Goal: Information Seeking & Learning: Learn about a topic

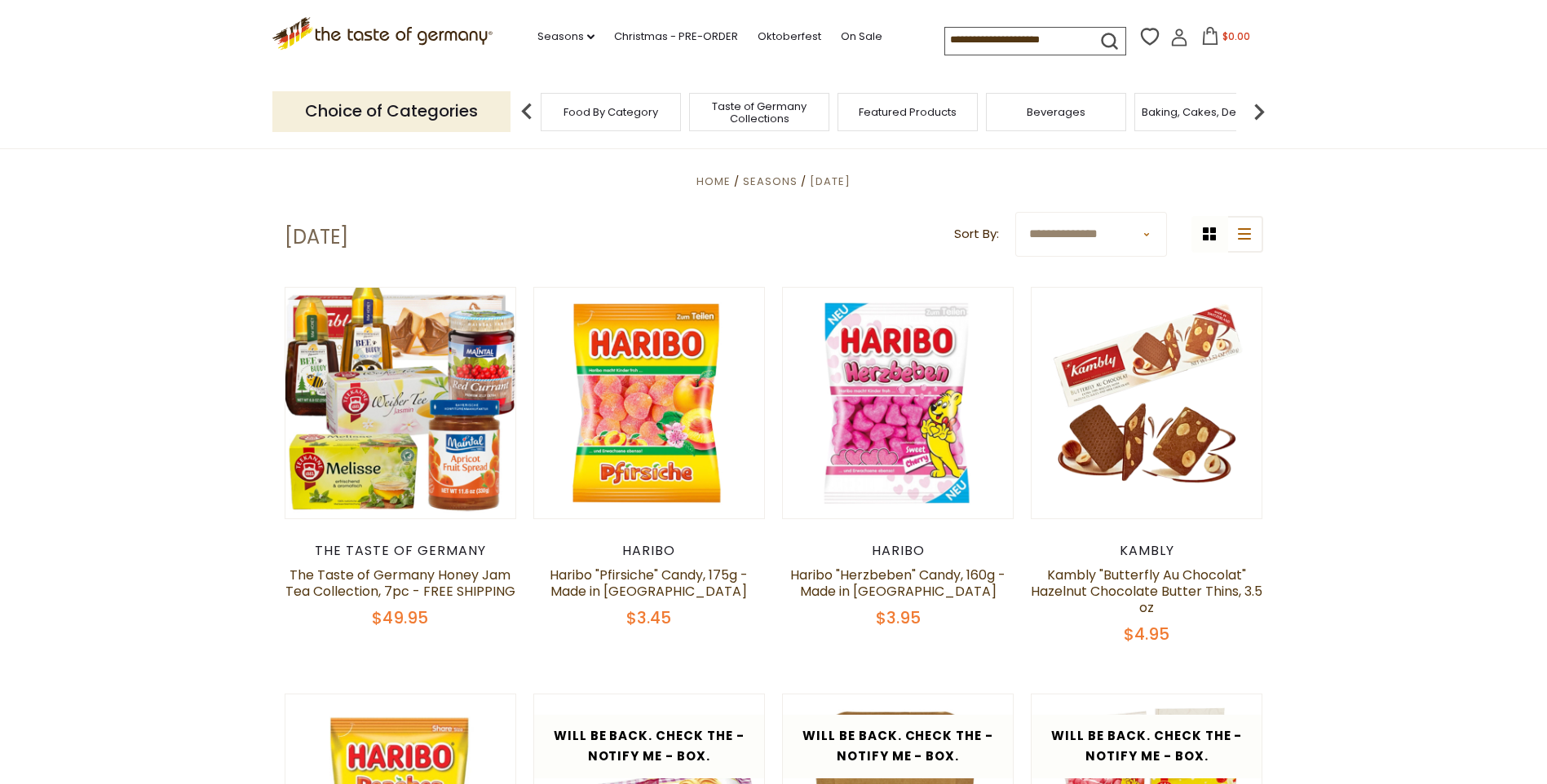
scroll to position [407, 0]
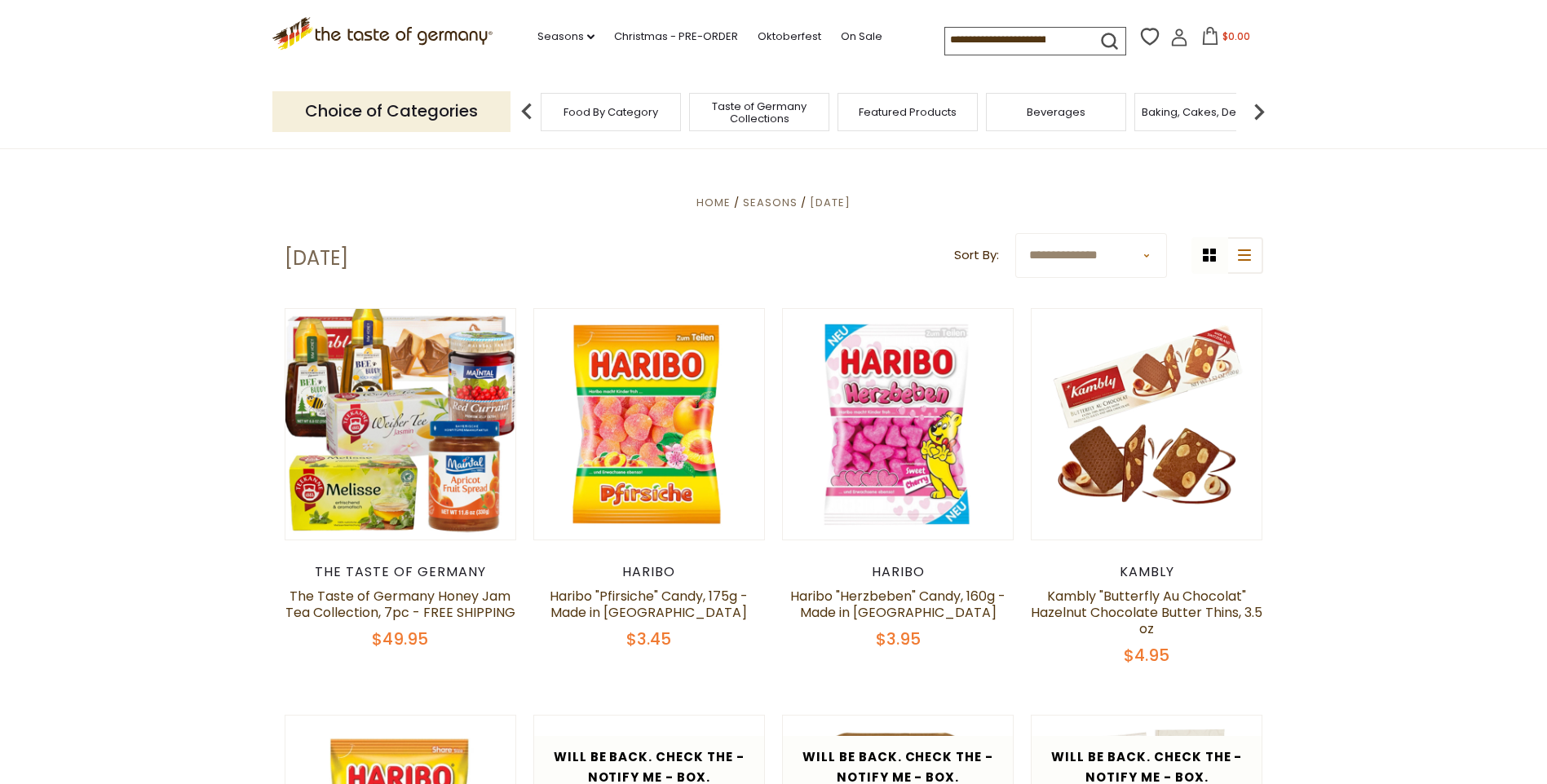
click at [591, 111] on span "Food By Category" at bounding box center [610, 112] width 94 height 12
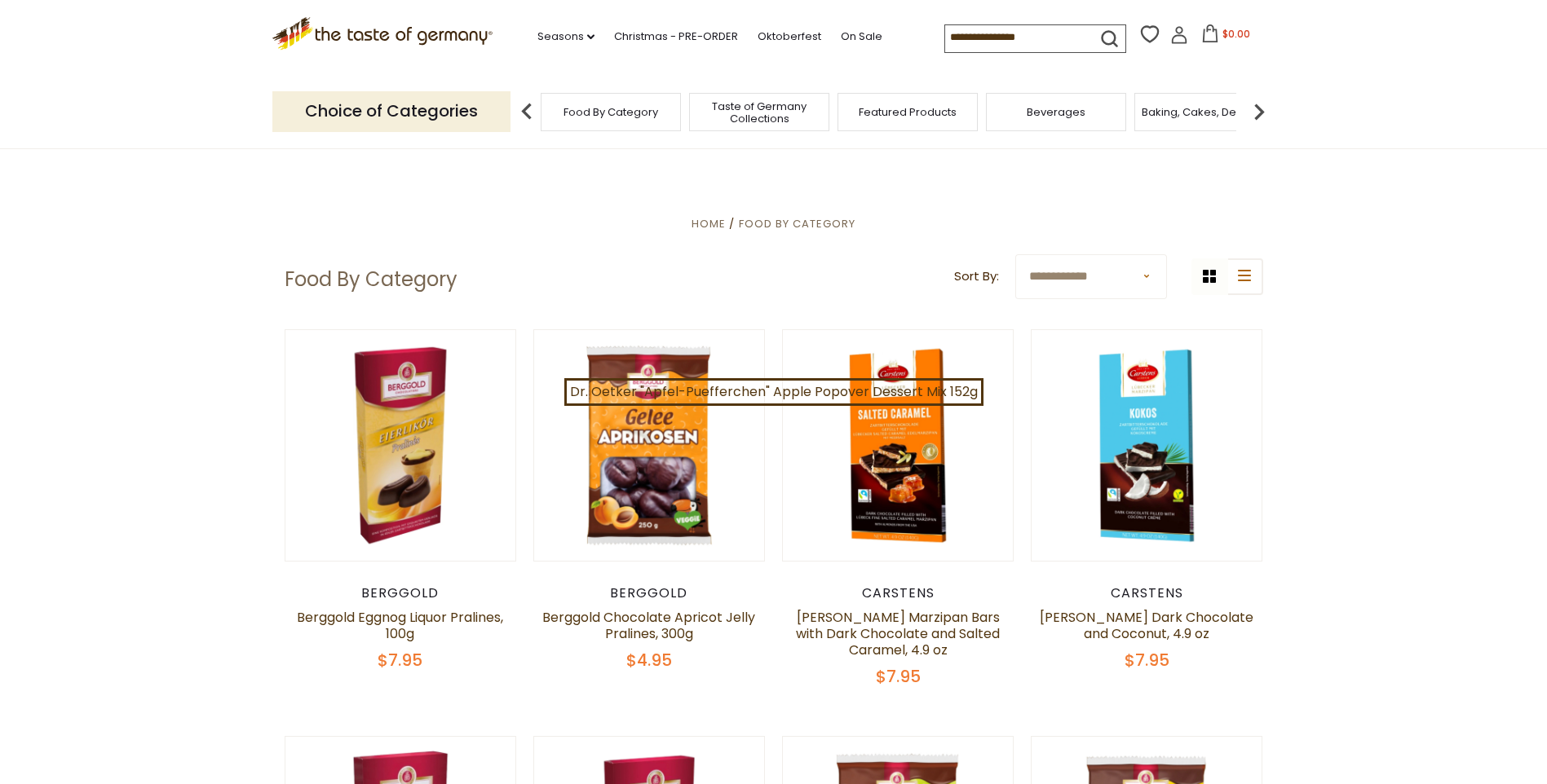
click at [905, 112] on span "Featured Products" at bounding box center [908, 112] width 98 height 12
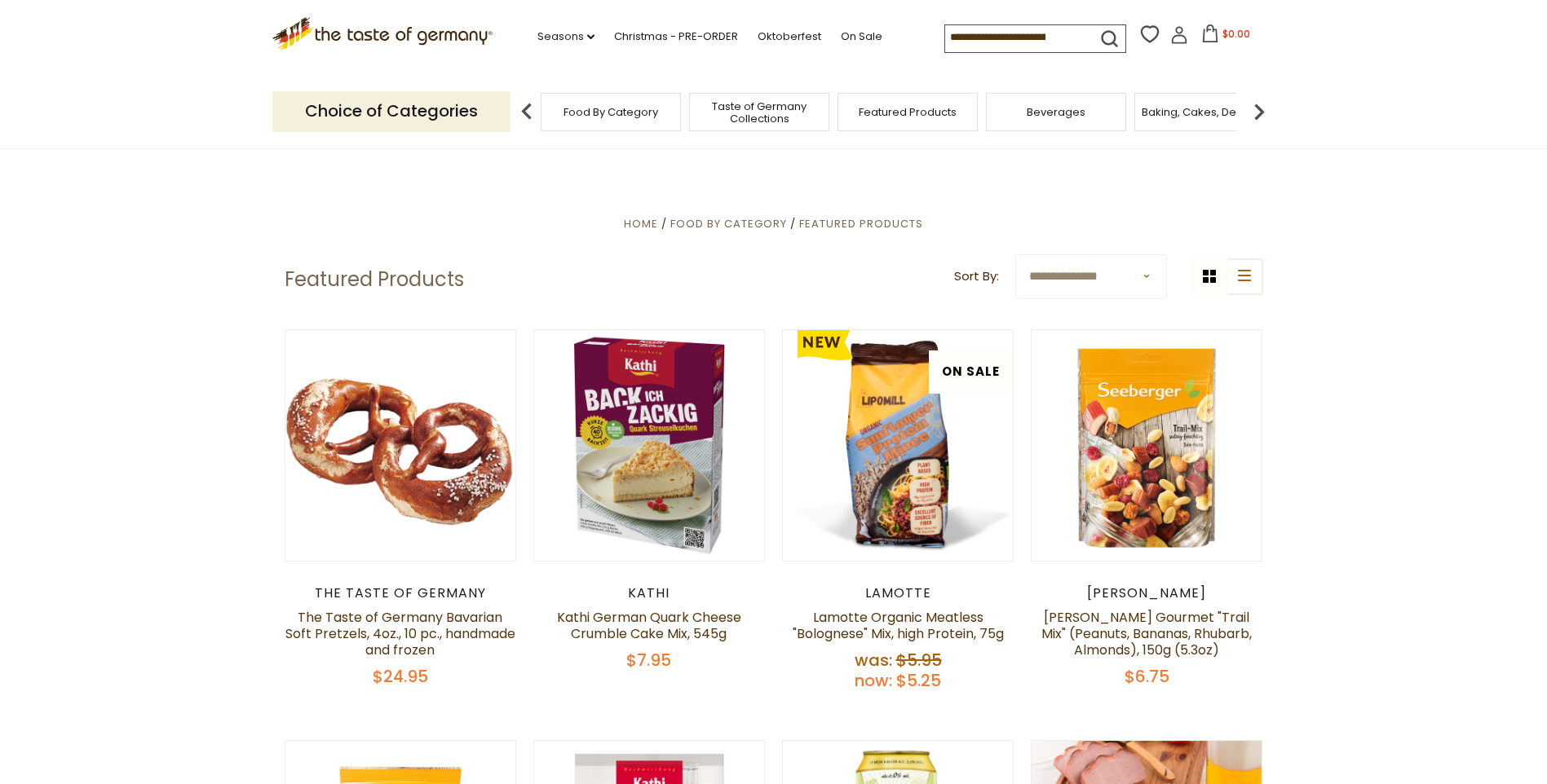
click at [1255, 107] on img at bounding box center [1259, 111] width 32 height 32
click at [1157, 115] on span "Cookies" at bounding box center [1149, 112] width 44 height 12
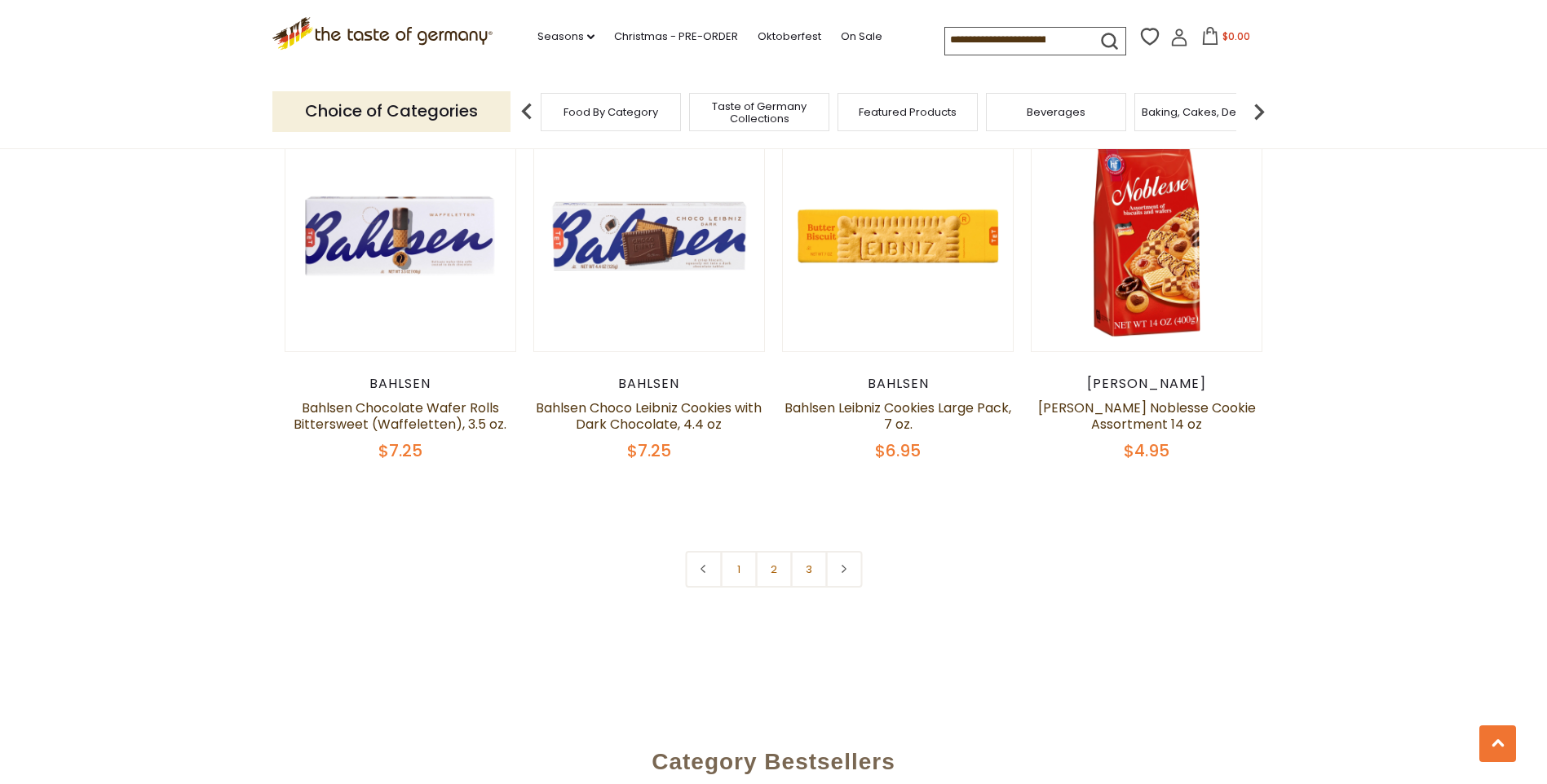
scroll to position [3785, 0]
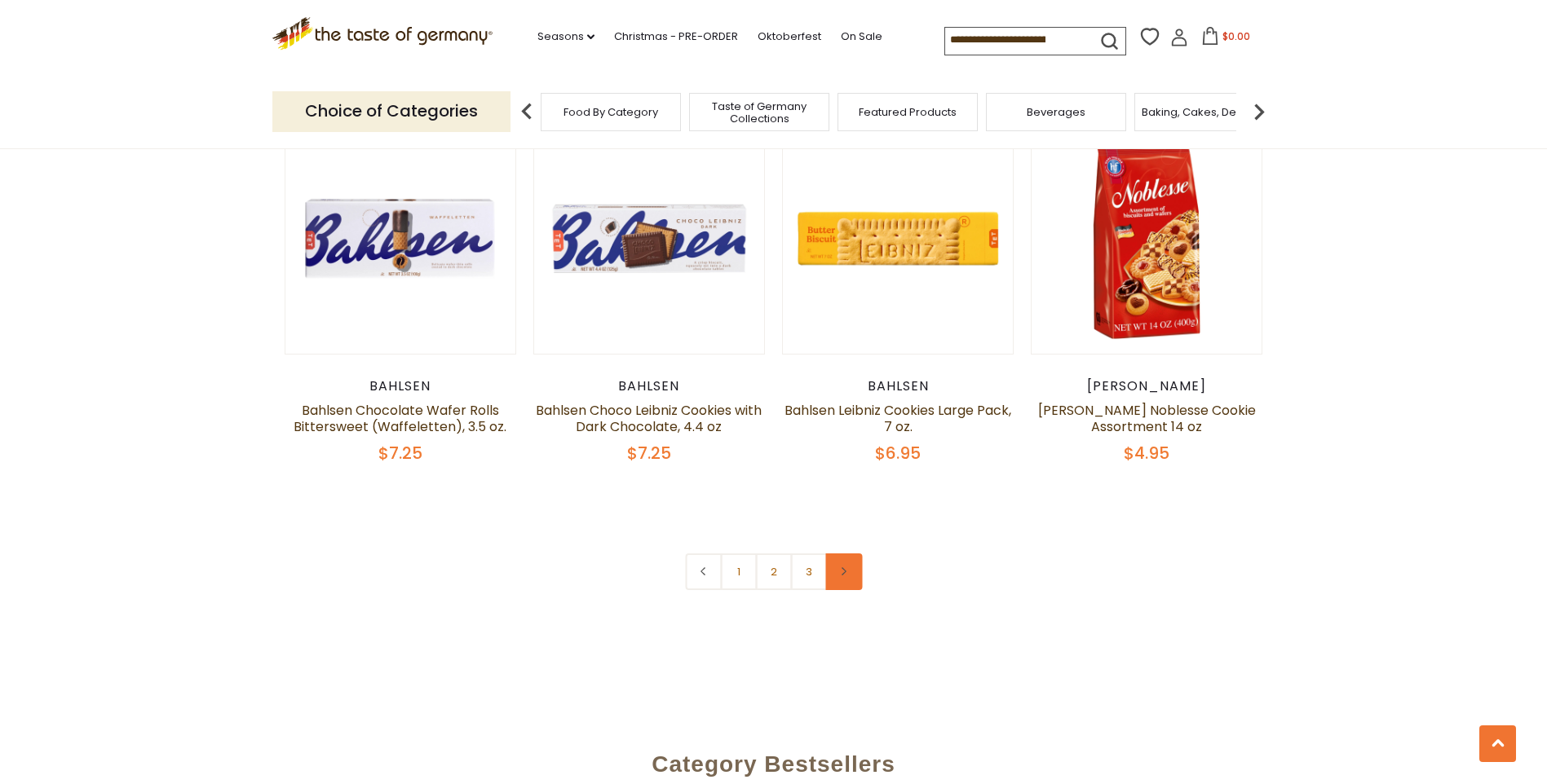
click at [848, 565] on link at bounding box center [844, 572] width 36 height 36
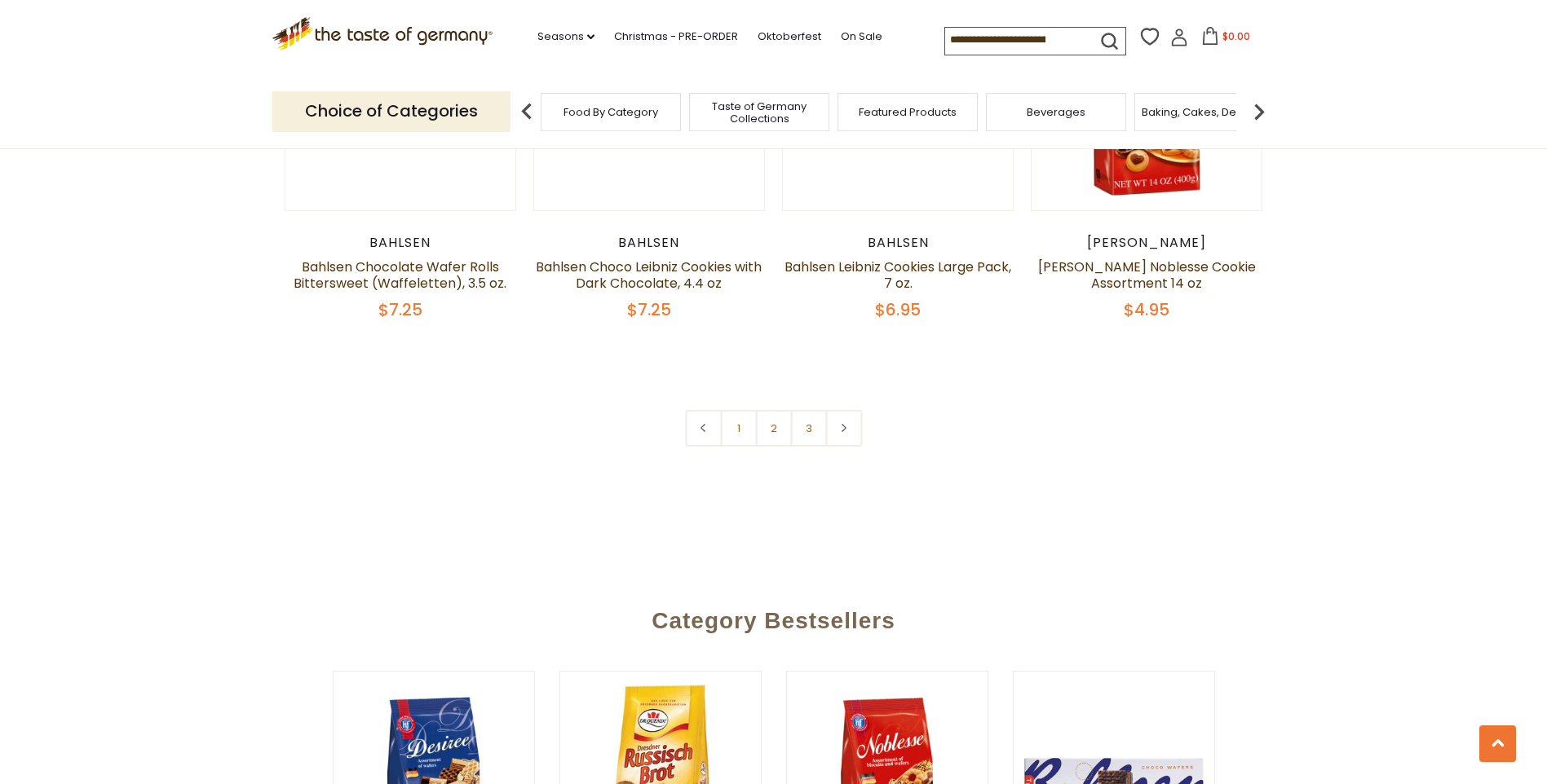
scroll to position [4076, 0]
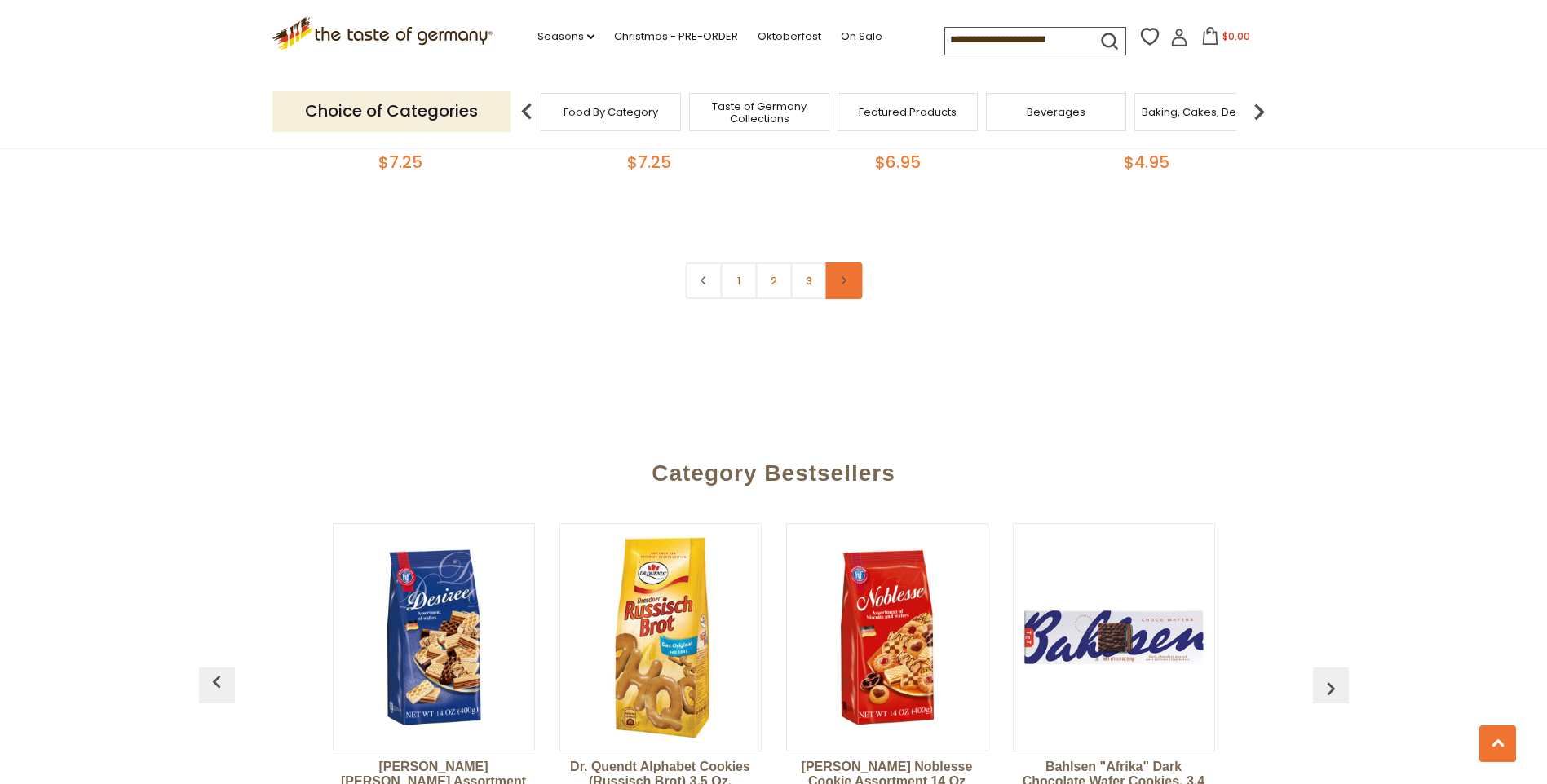
click at [850, 281] on link at bounding box center [844, 281] width 36 height 36
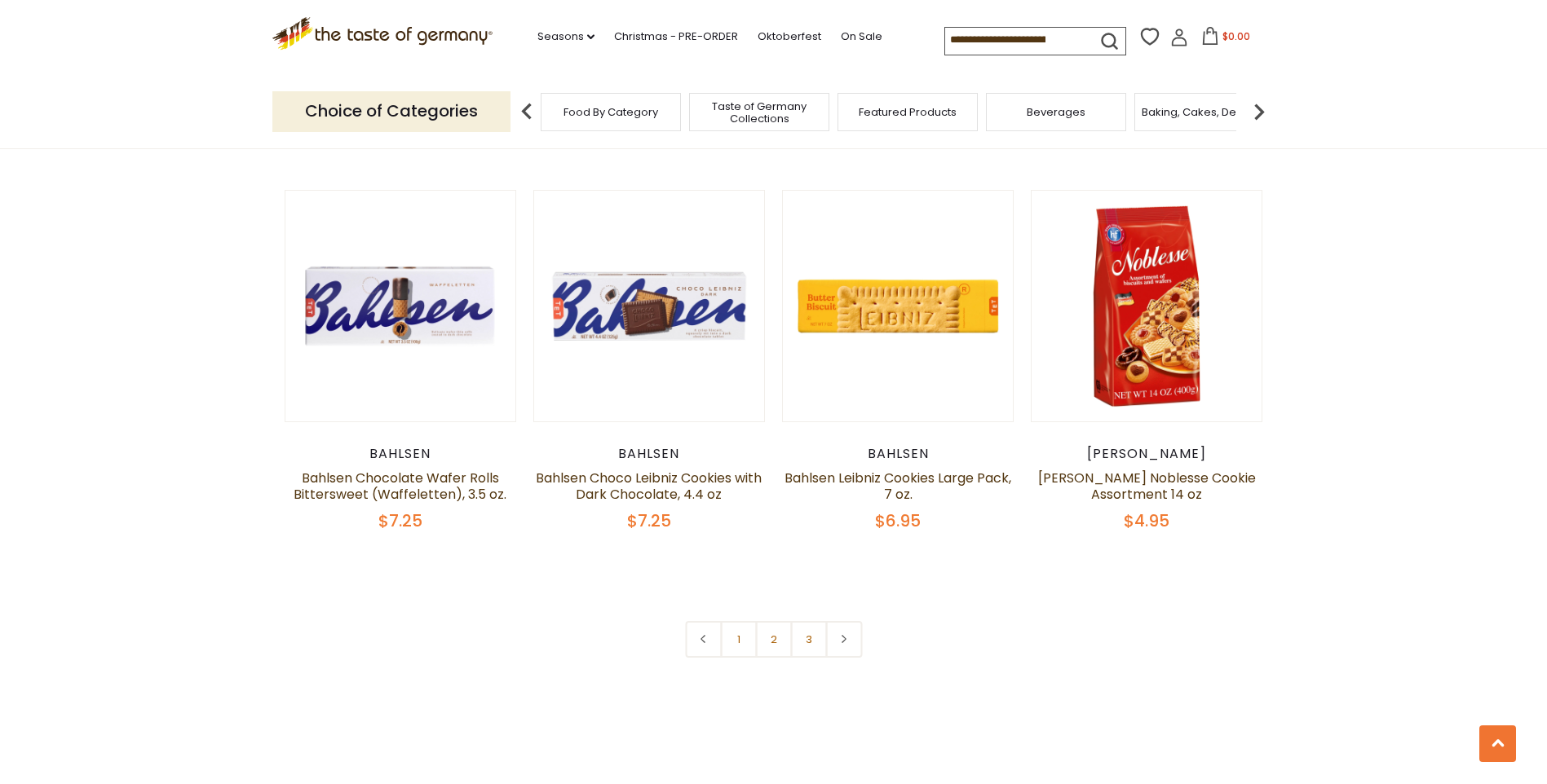
scroll to position [3750, 0]
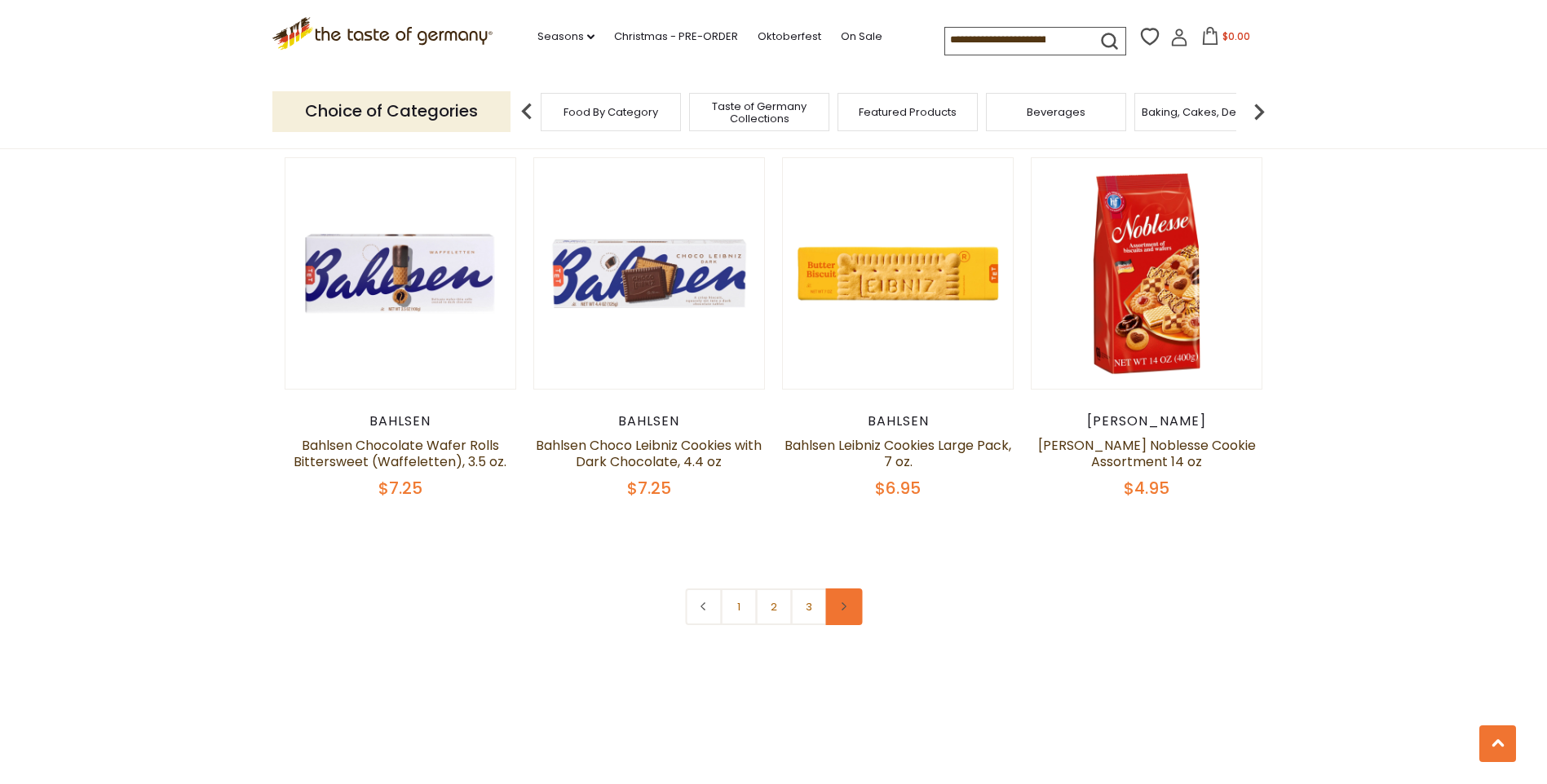
click at [841, 605] on icon at bounding box center [844, 607] width 10 height 8
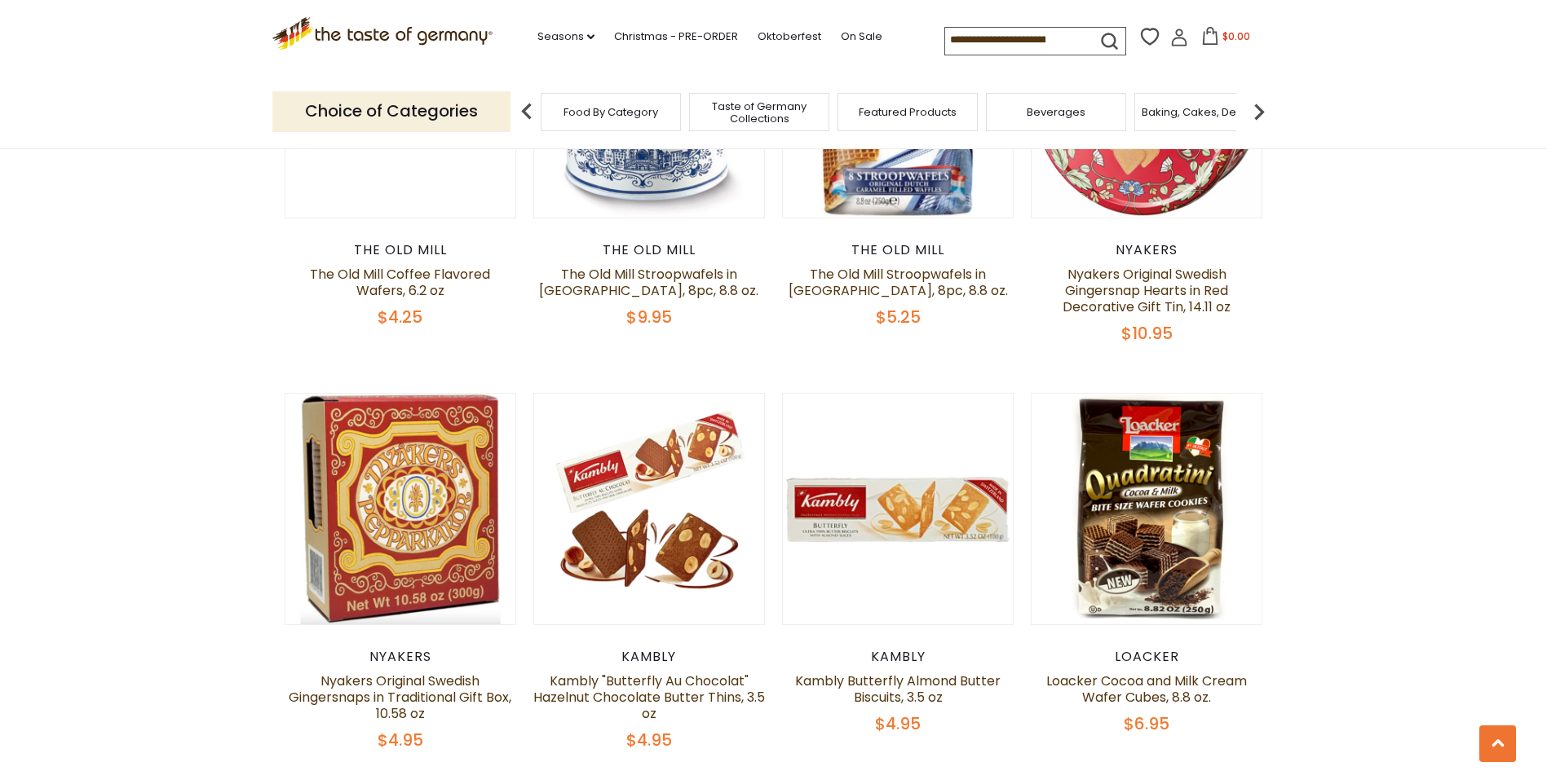
scroll to position [2282, 0]
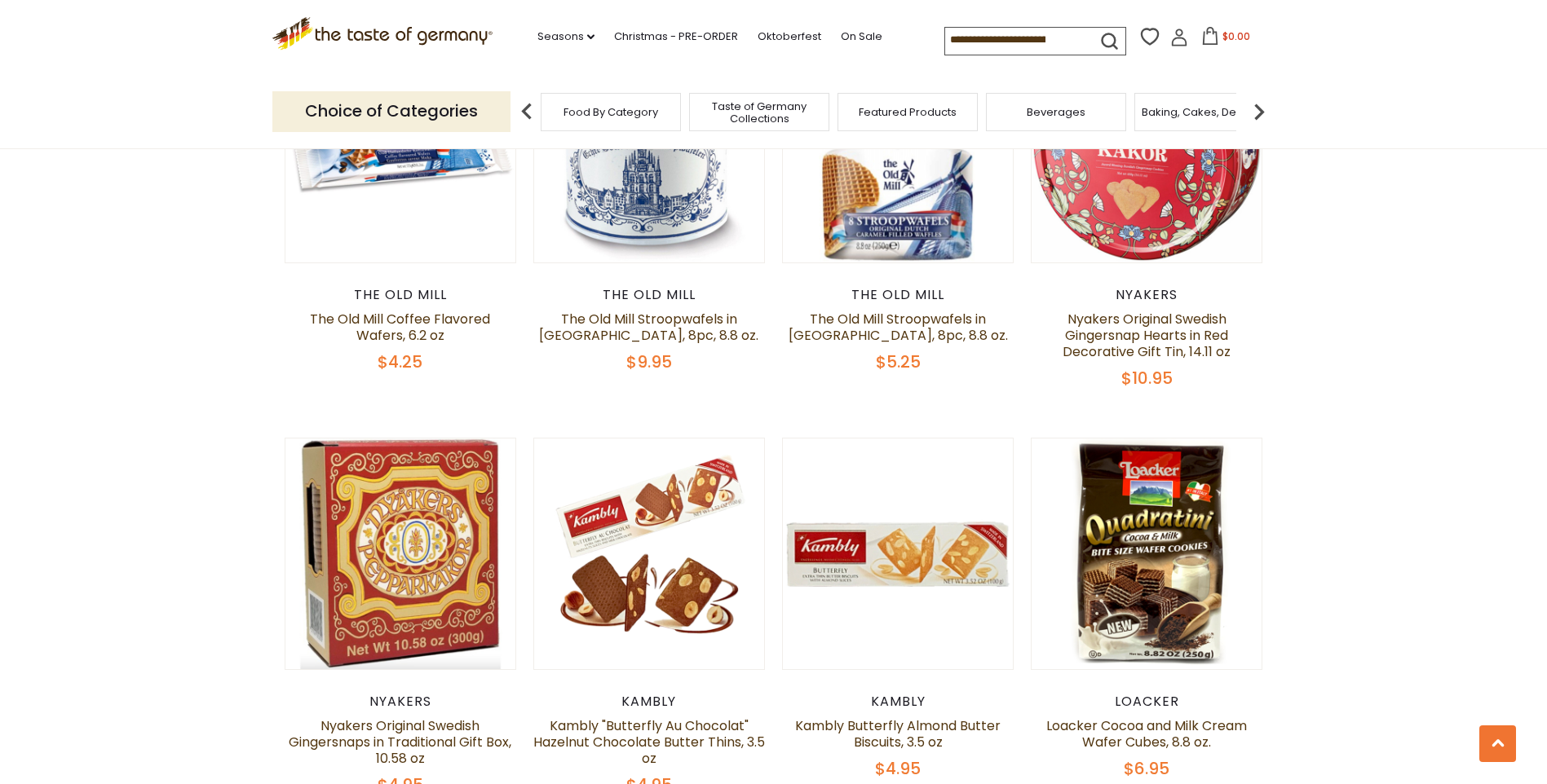
click at [1260, 113] on img at bounding box center [1259, 111] width 32 height 32
click at [1143, 116] on span "Breads" at bounding box center [1137, 112] width 38 height 12
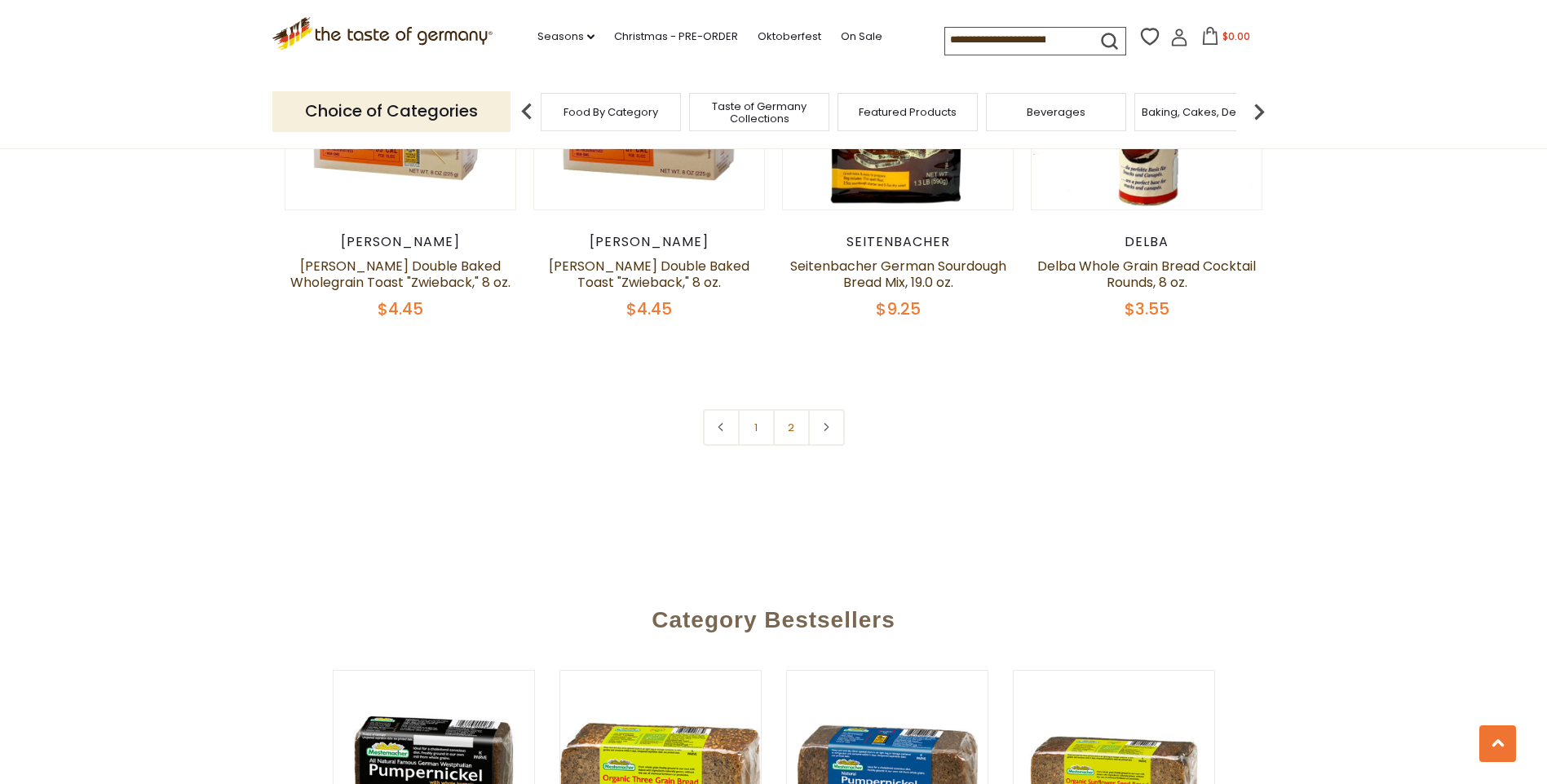
scroll to position [3913, 0]
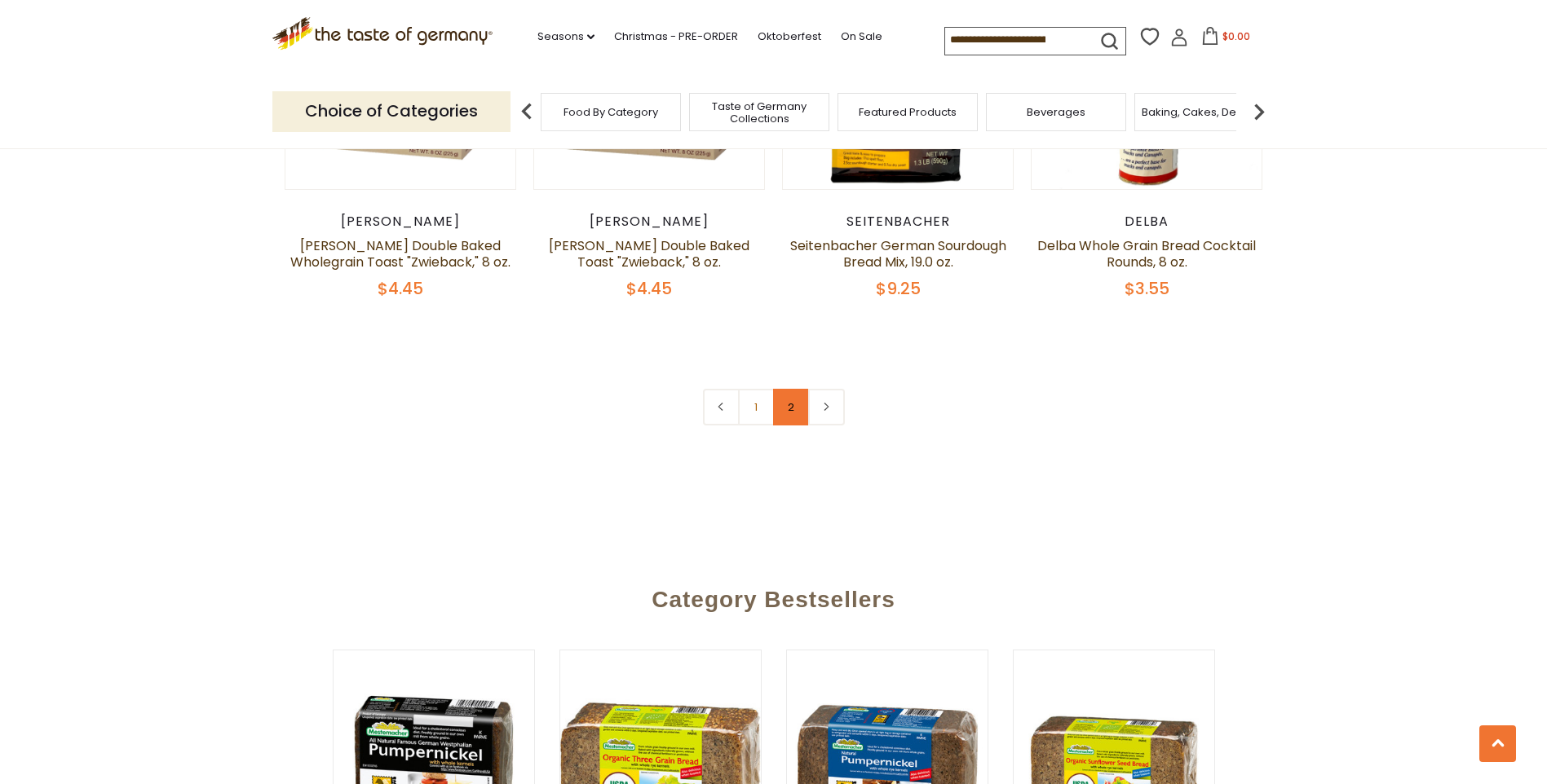
click at [791, 406] on link "2" at bounding box center [792, 407] width 36 height 36
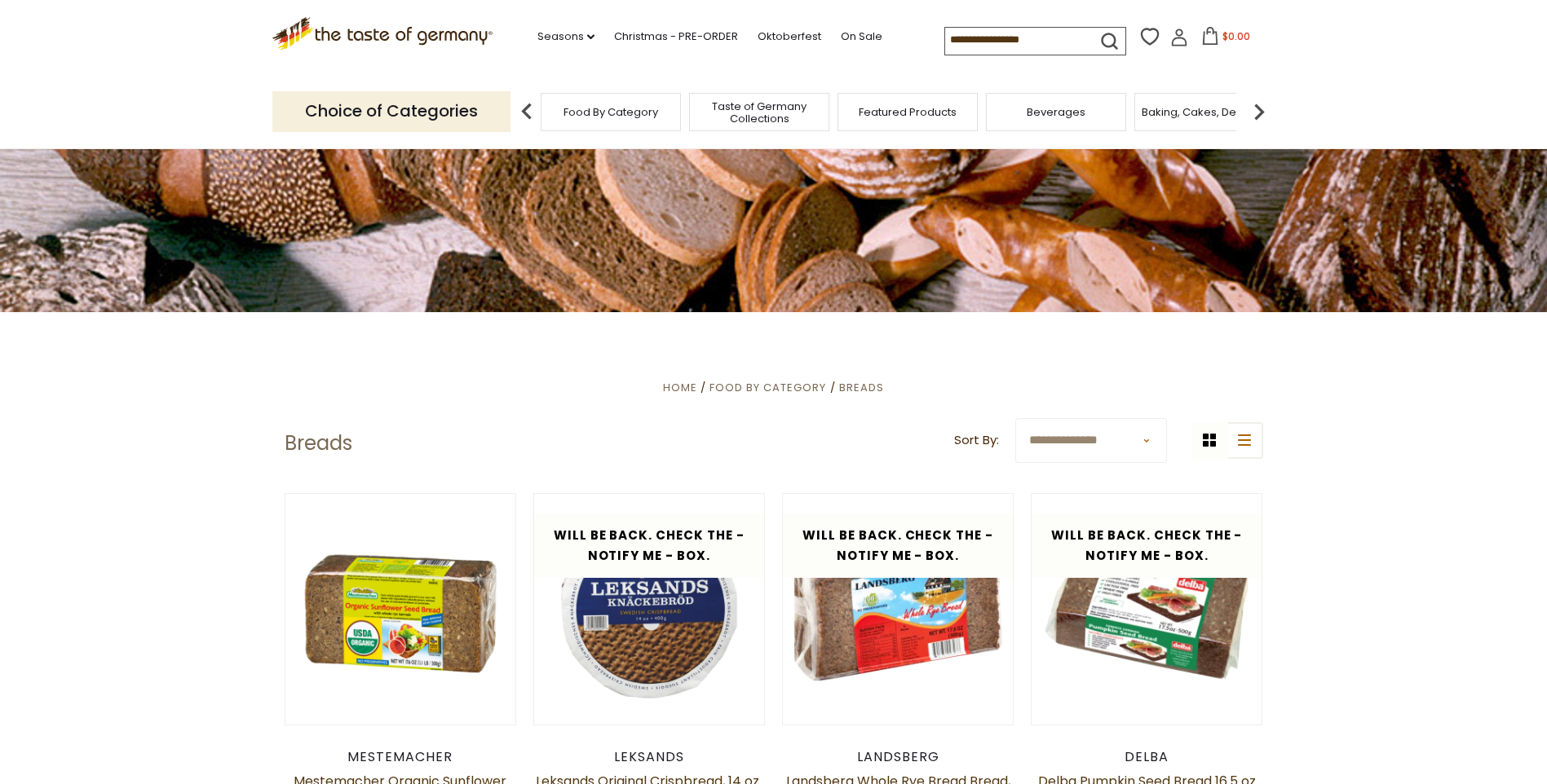
scroll to position [0, 0]
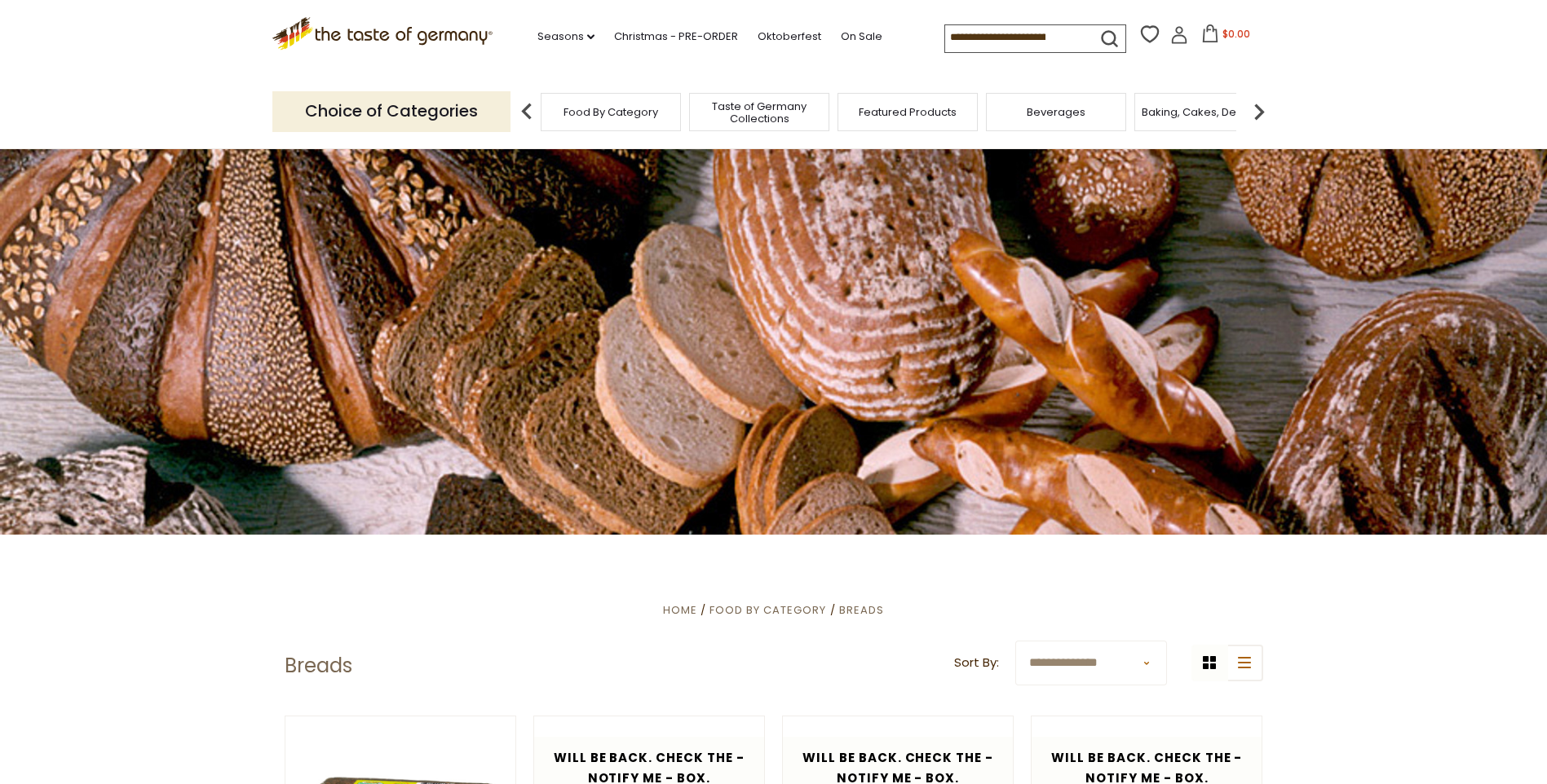
click at [1260, 115] on img at bounding box center [1259, 111] width 32 height 32
click at [1260, 114] on img at bounding box center [1259, 111] width 32 height 32
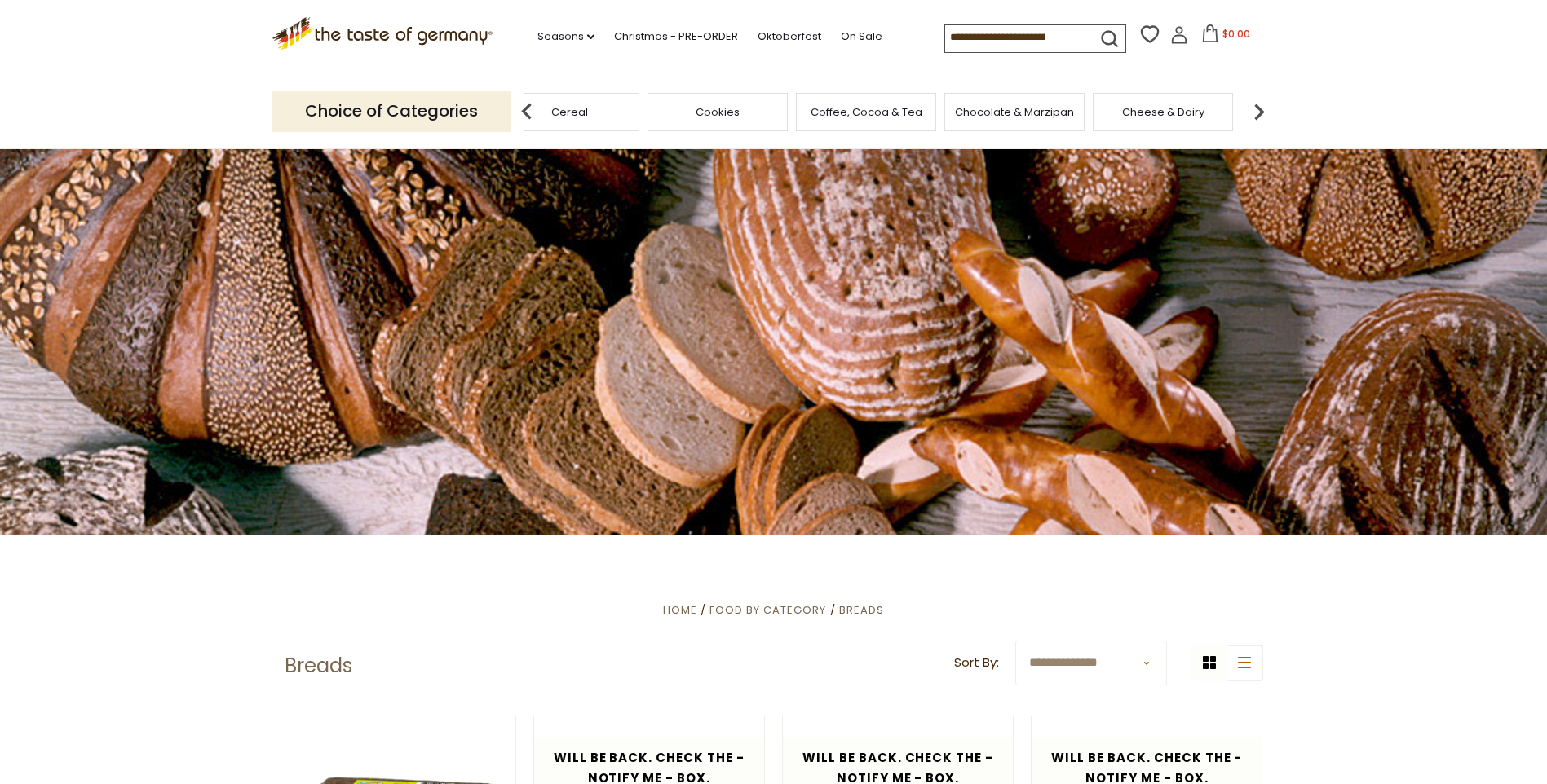
click at [1260, 114] on img at bounding box center [1259, 111] width 32 height 32
click at [838, 113] on span "Chocolate & Marzipan" at bounding box center [798, 112] width 119 height 12
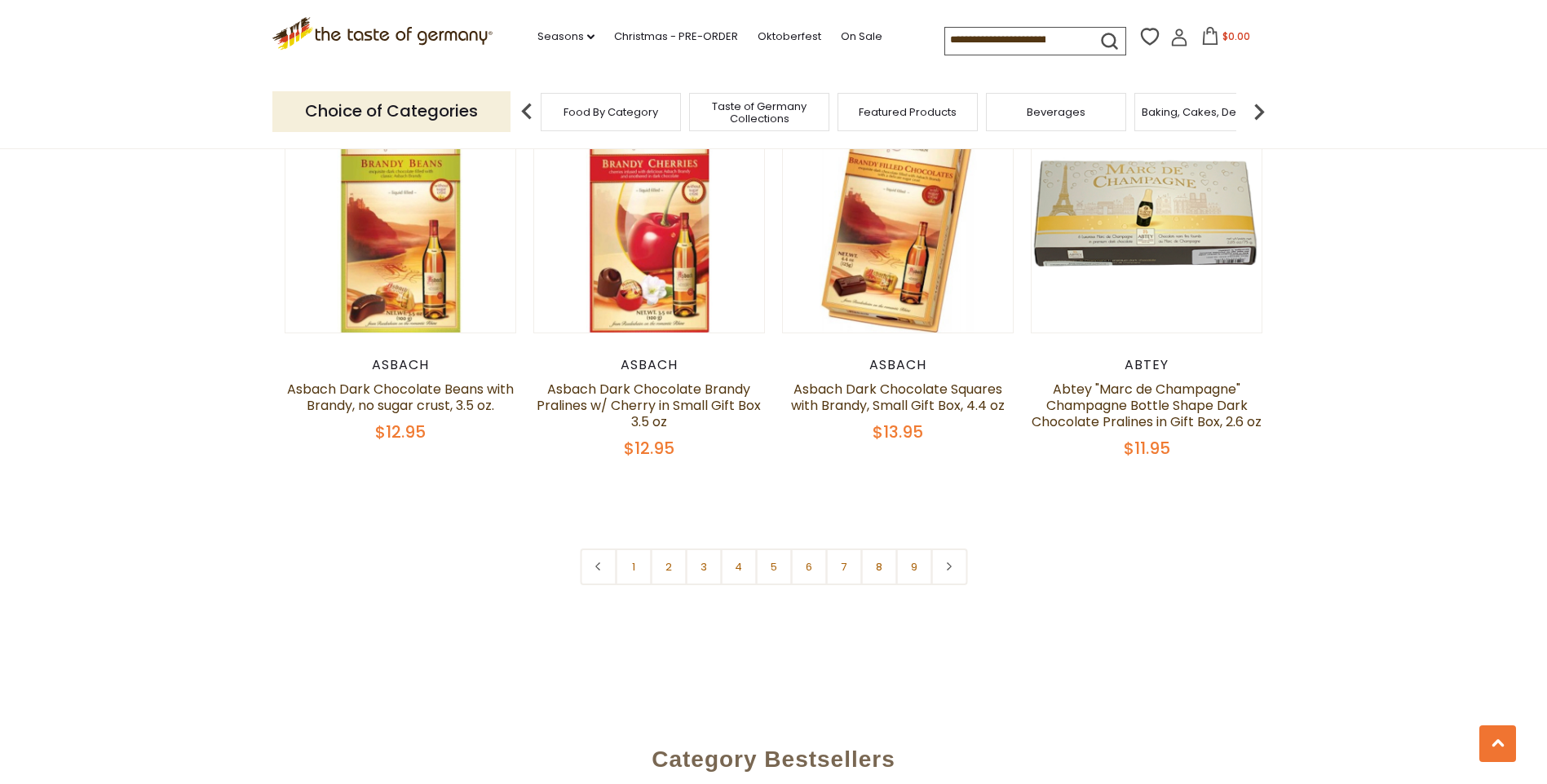
scroll to position [3913, 0]
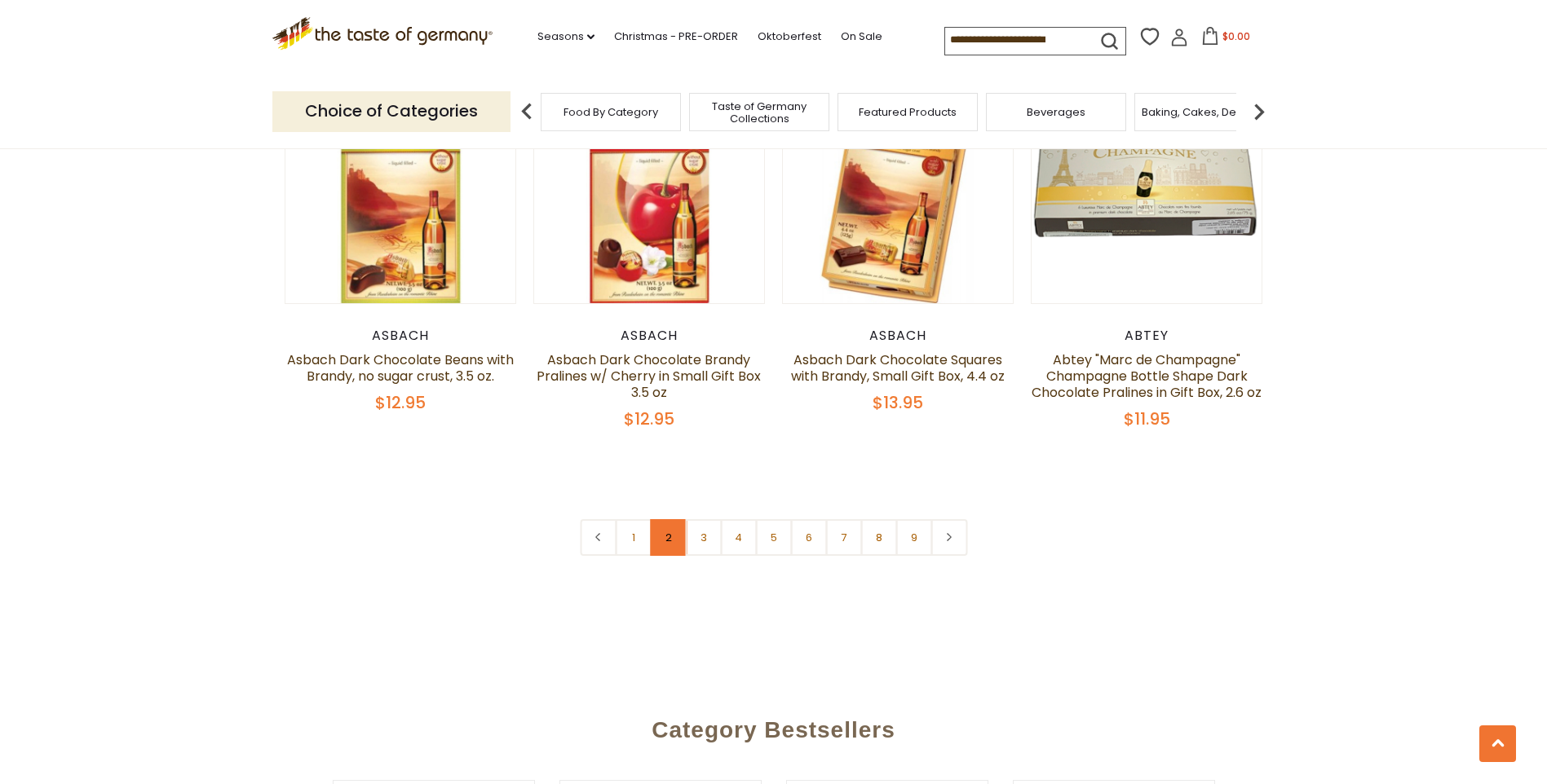
click at [671, 521] on link "2" at bounding box center [668, 537] width 36 height 36
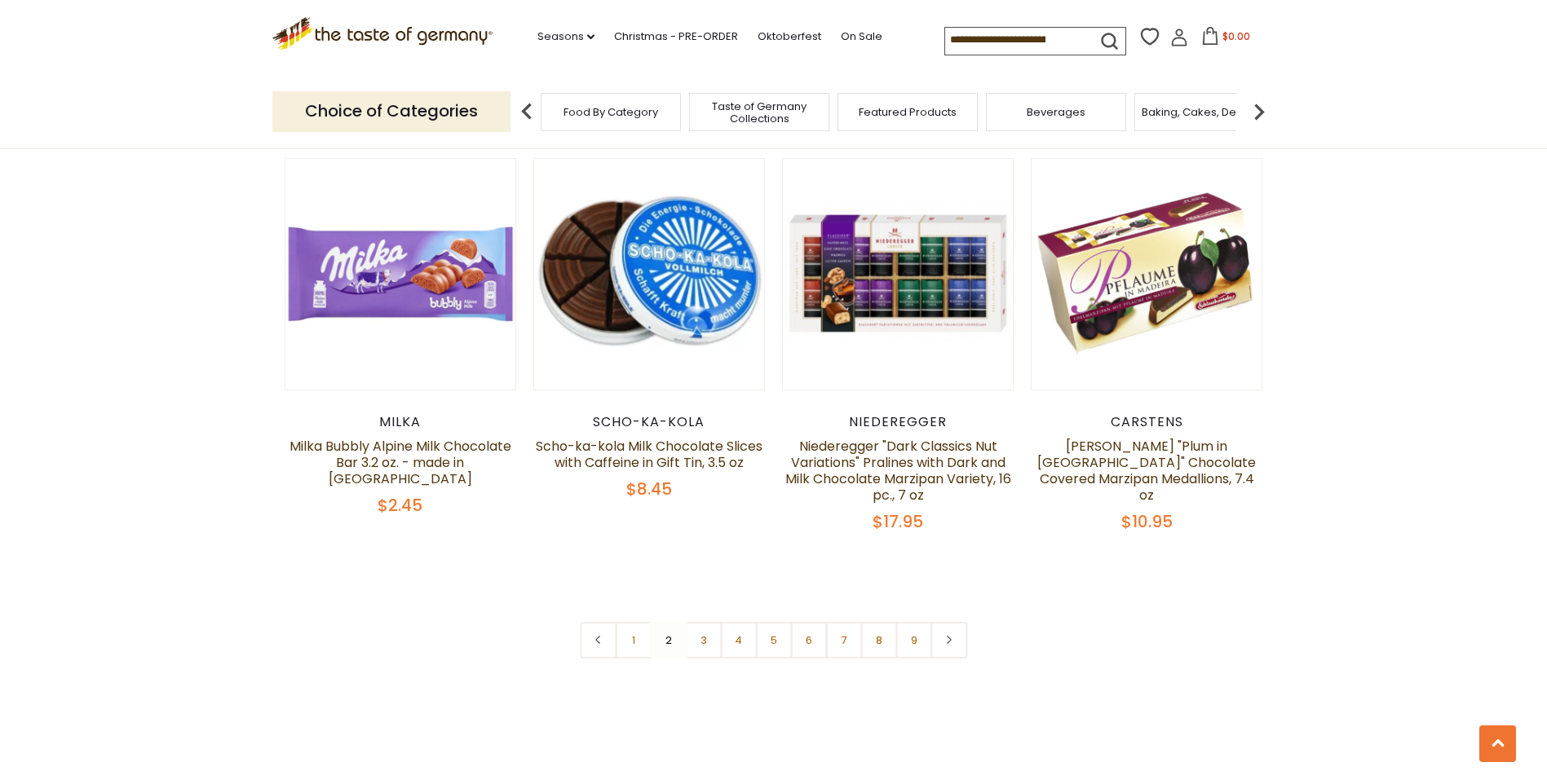
scroll to position [3821, 0]
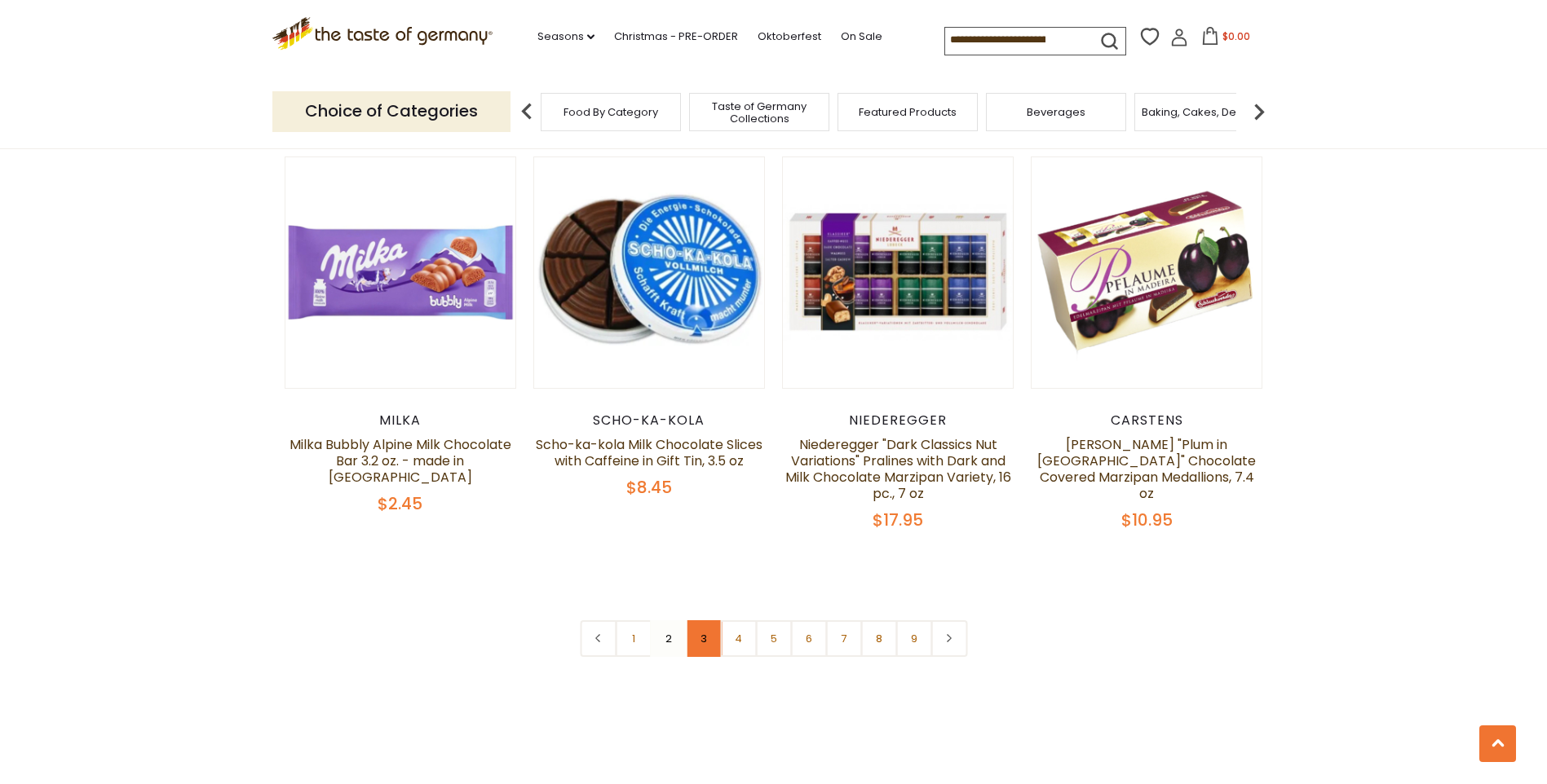
click at [698, 625] on link "3" at bounding box center [703, 638] width 36 height 36
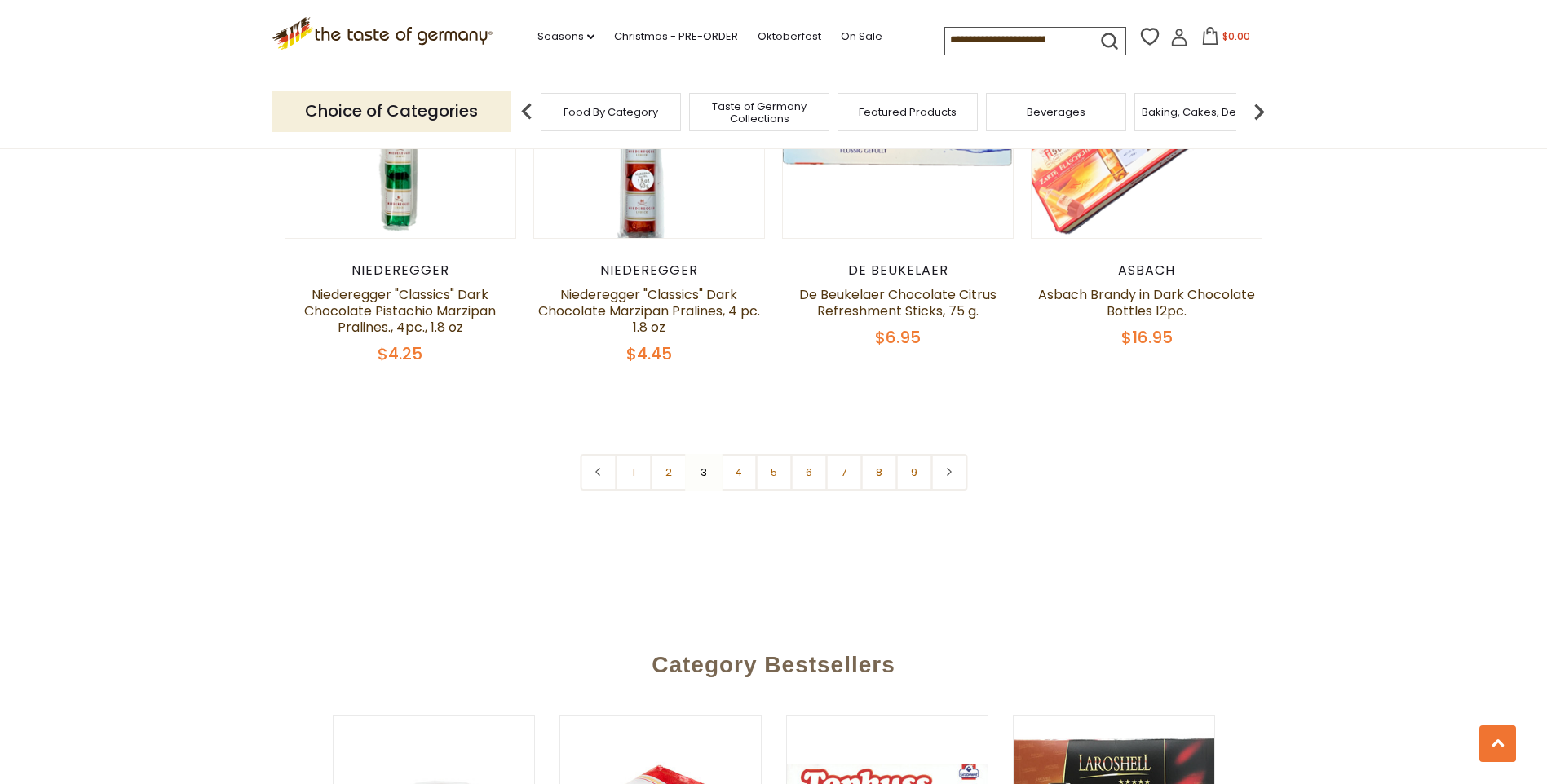
scroll to position [3984, 0]
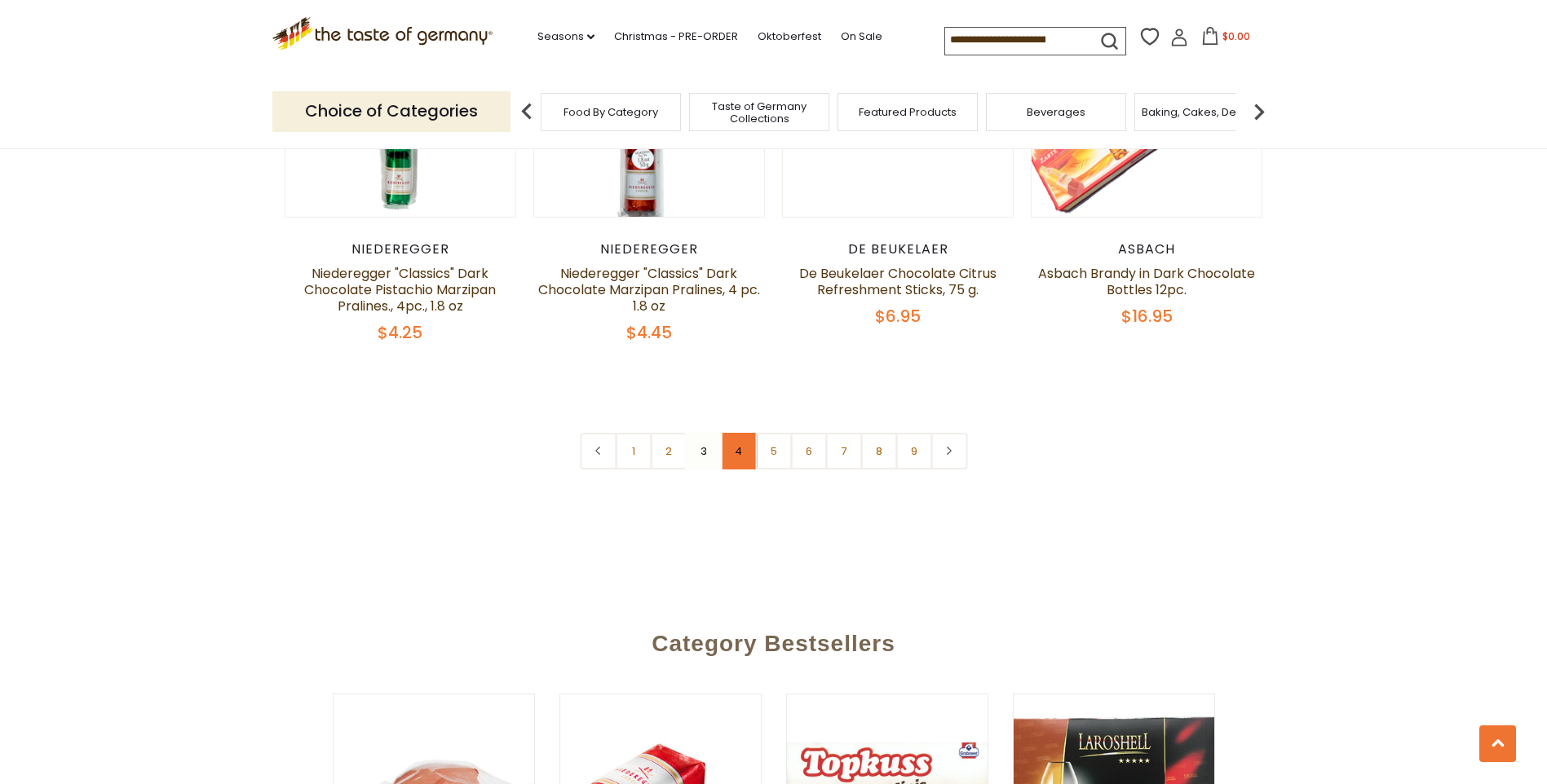
click at [737, 433] on link "4" at bounding box center [739, 451] width 36 height 36
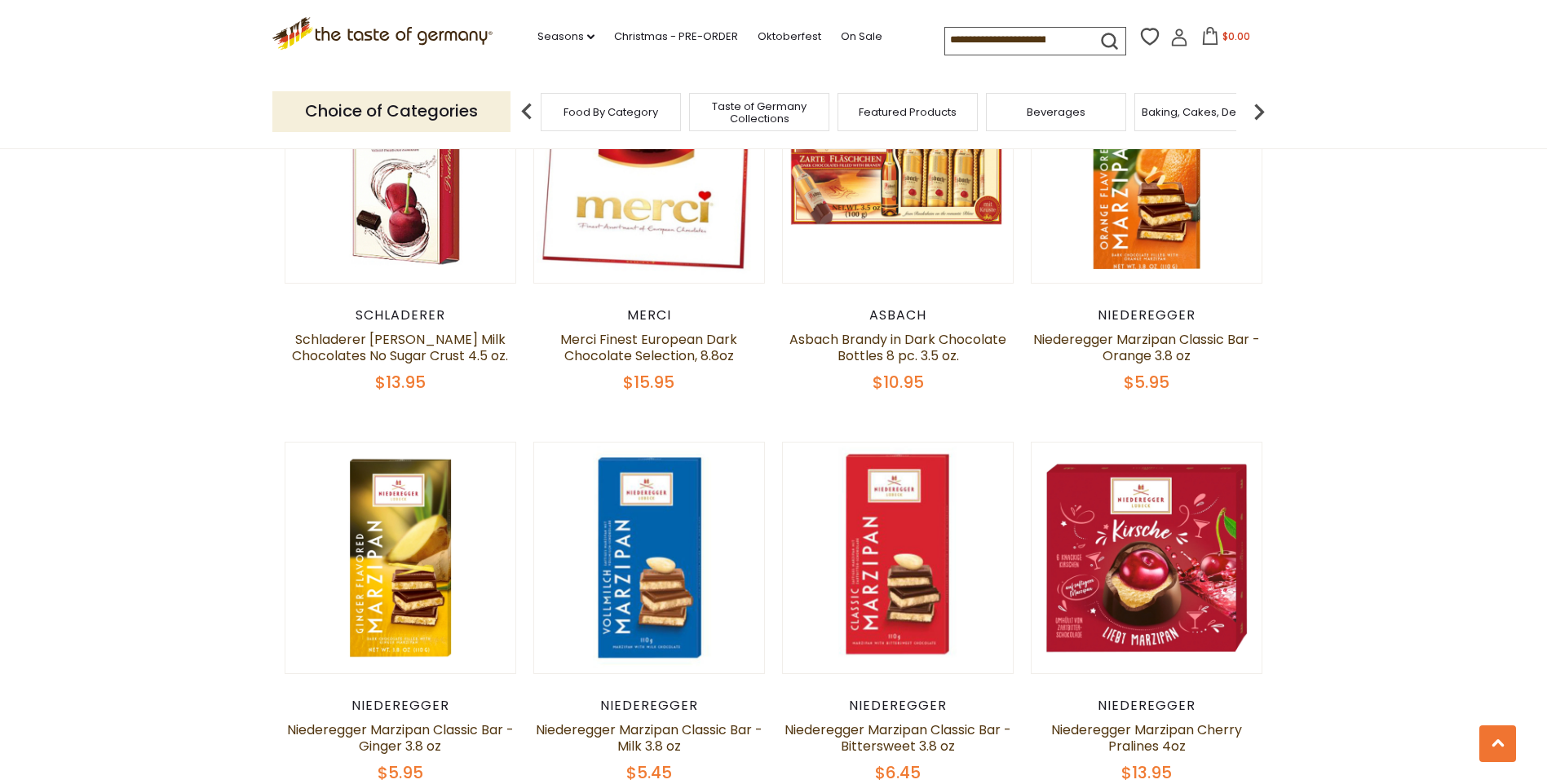
scroll to position [3658, 0]
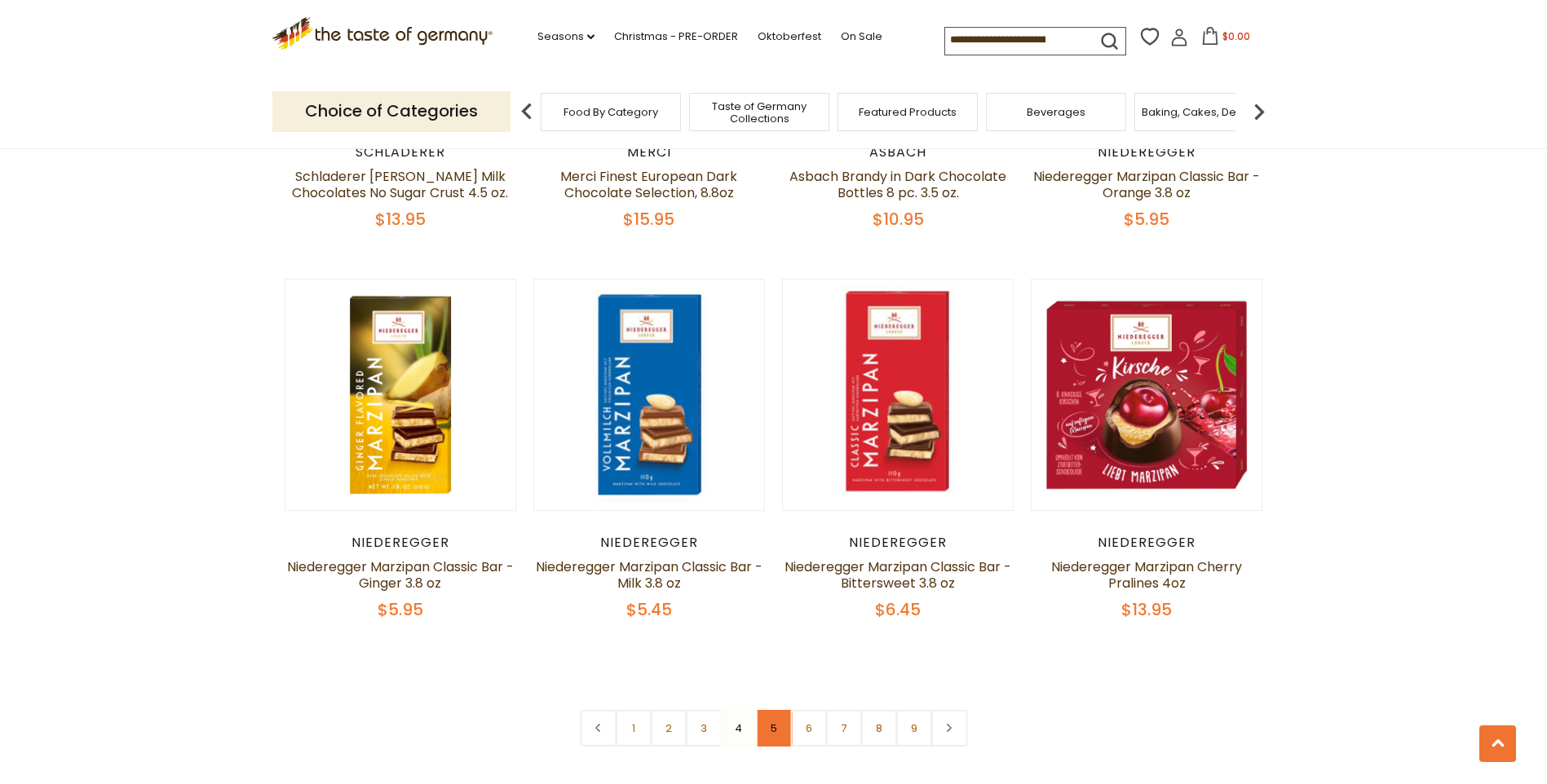
click at [774, 710] on link "5" at bounding box center [774, 729] width 36 height 36
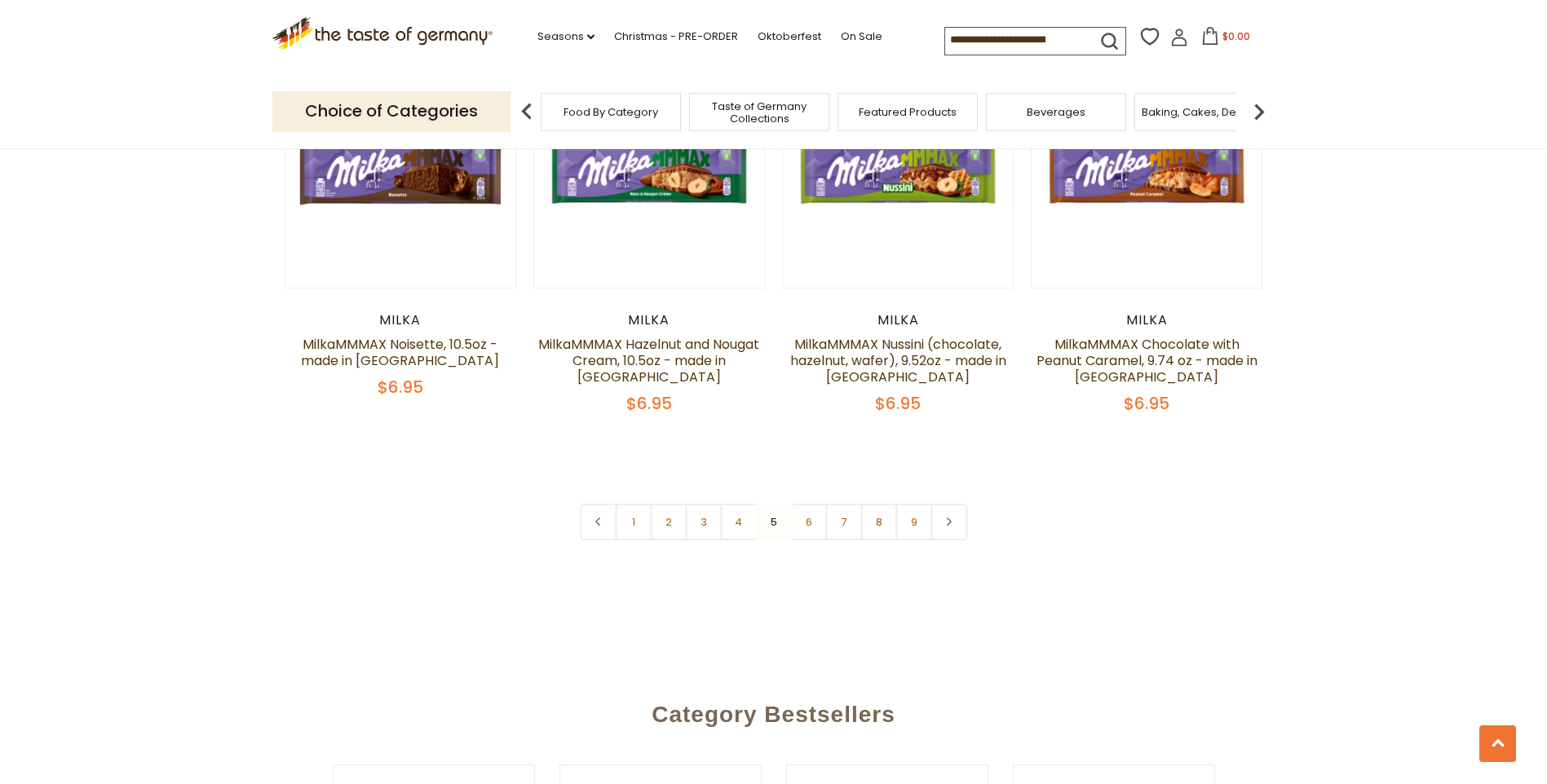
scroll to position [3902, 0]
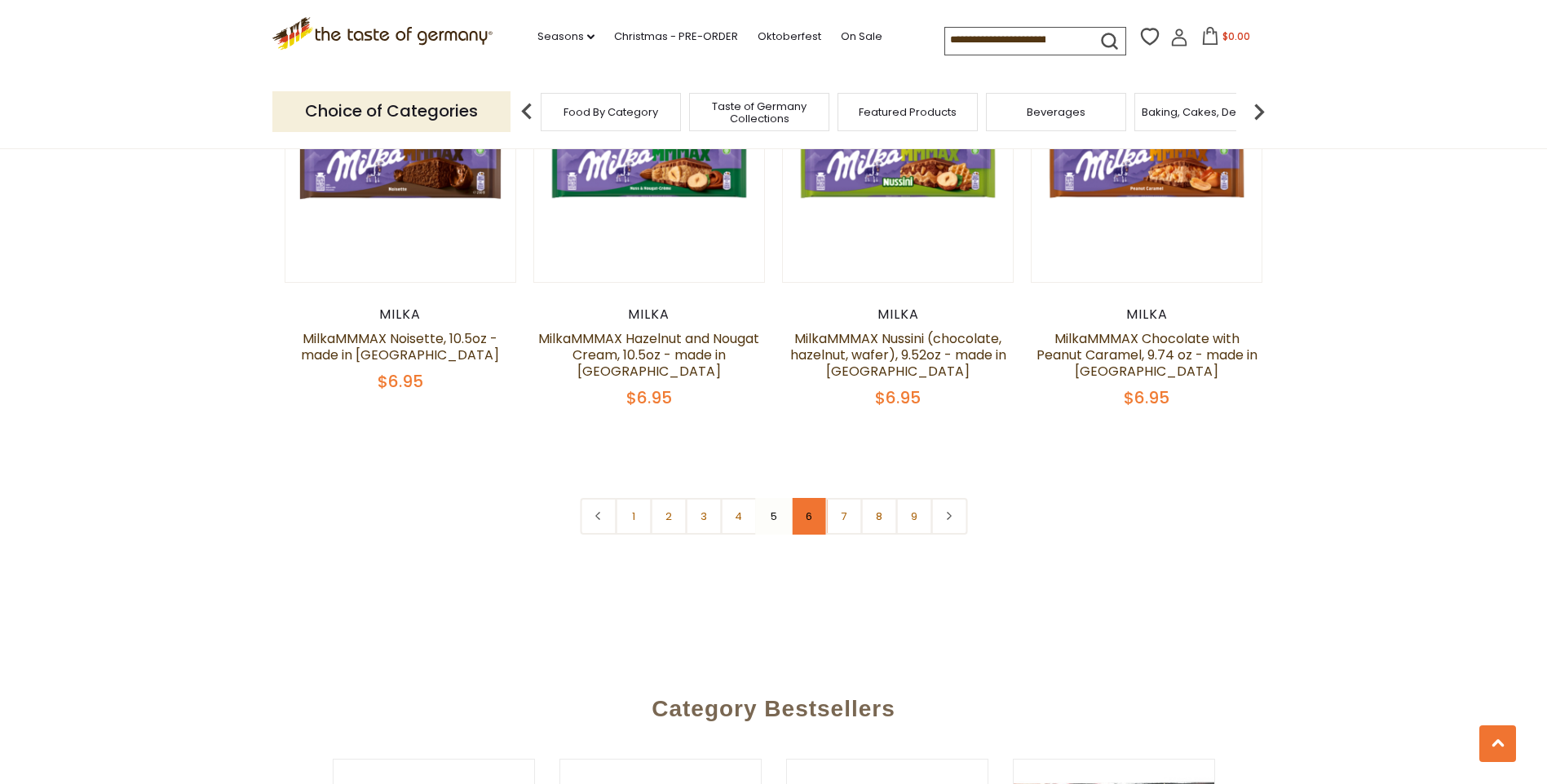
click at [811, 498] on link "6" at bounding box center [808, 517] width 36 height 36
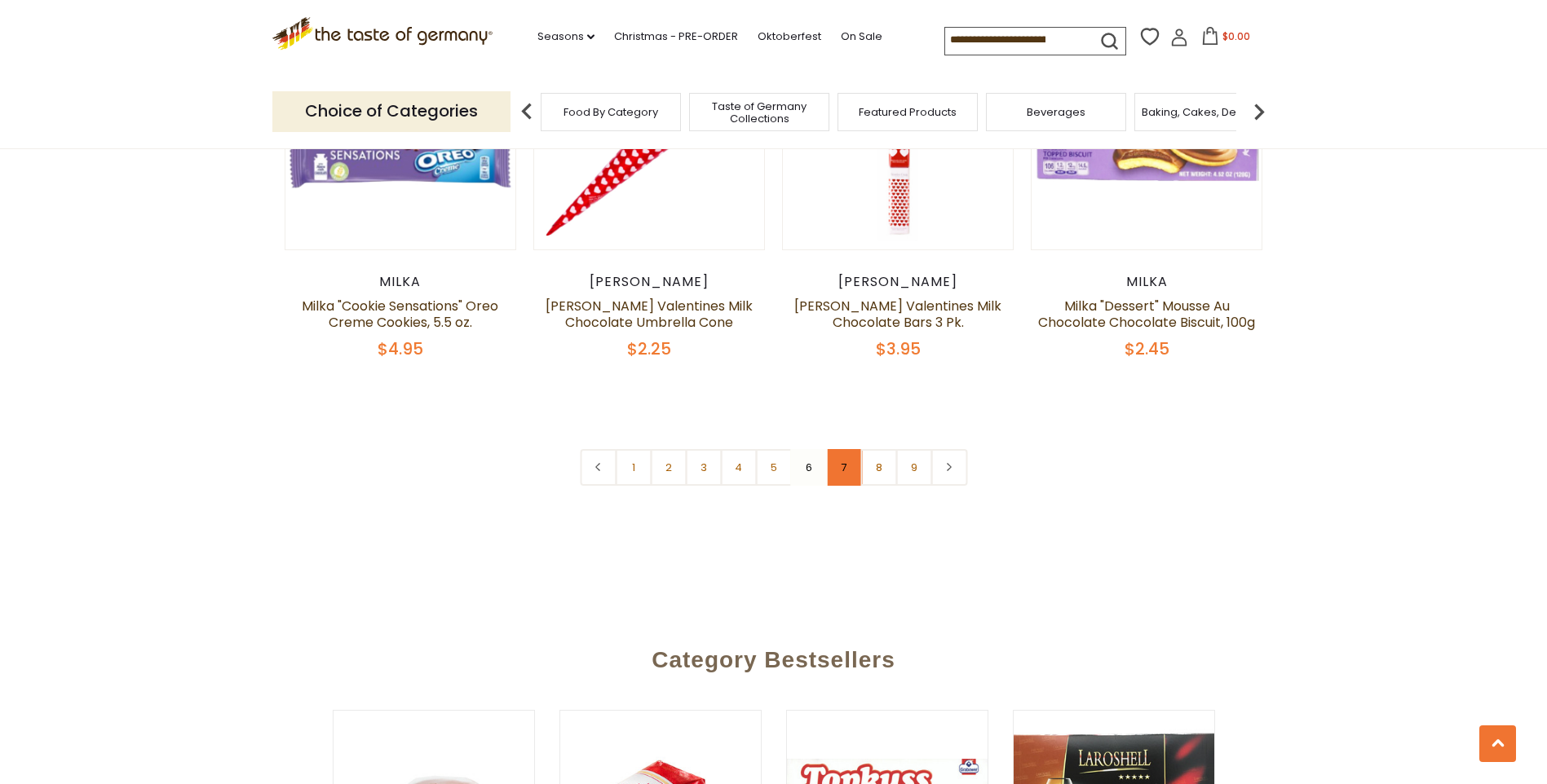
click at [847, 450] on link "7" at bounding box center [844, 468] width 36 height 36
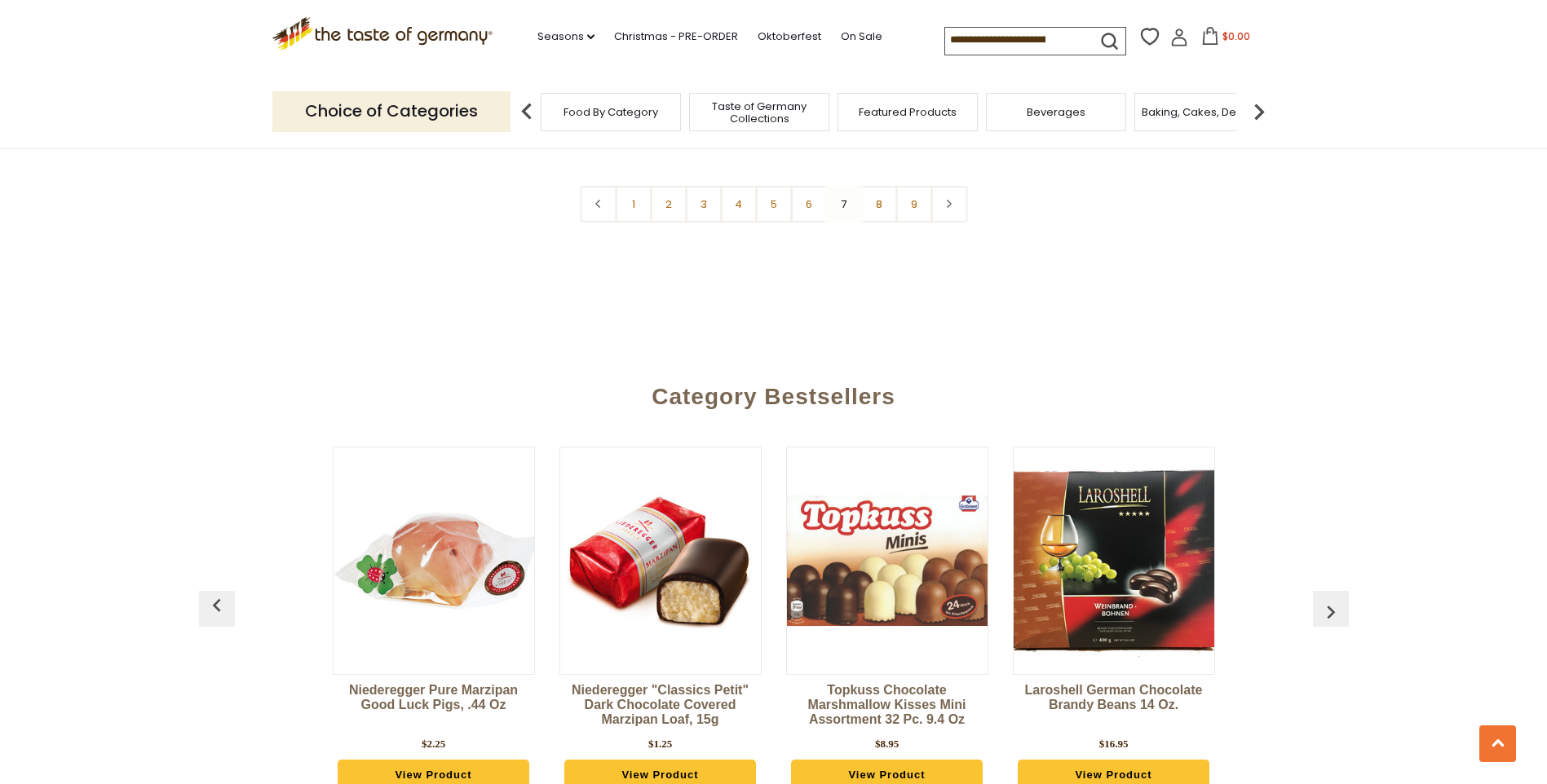
scroll to position [4228, 0]
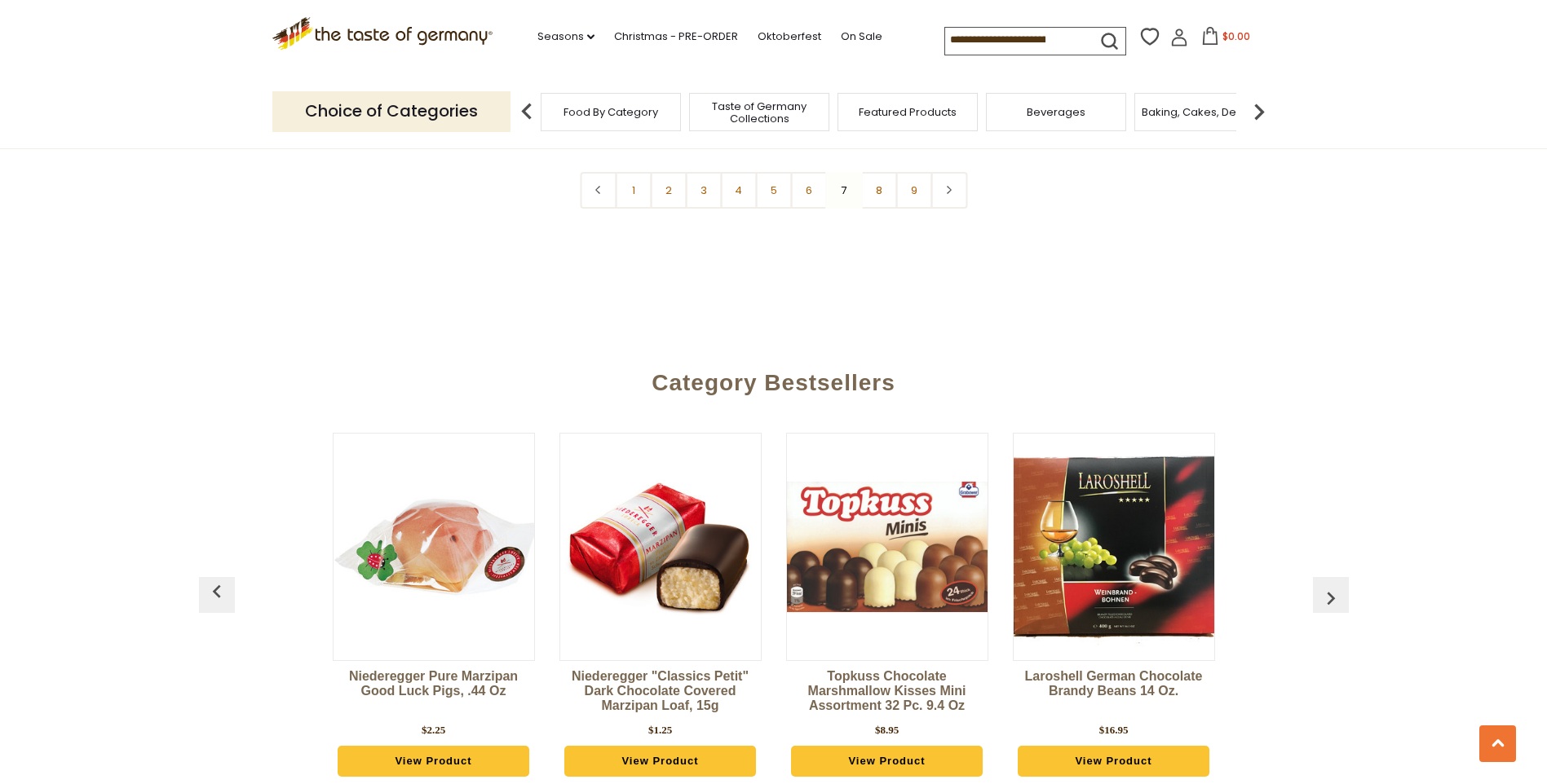
click at [834, 542] on img at bounding box center [887, 547] width 200 height 131
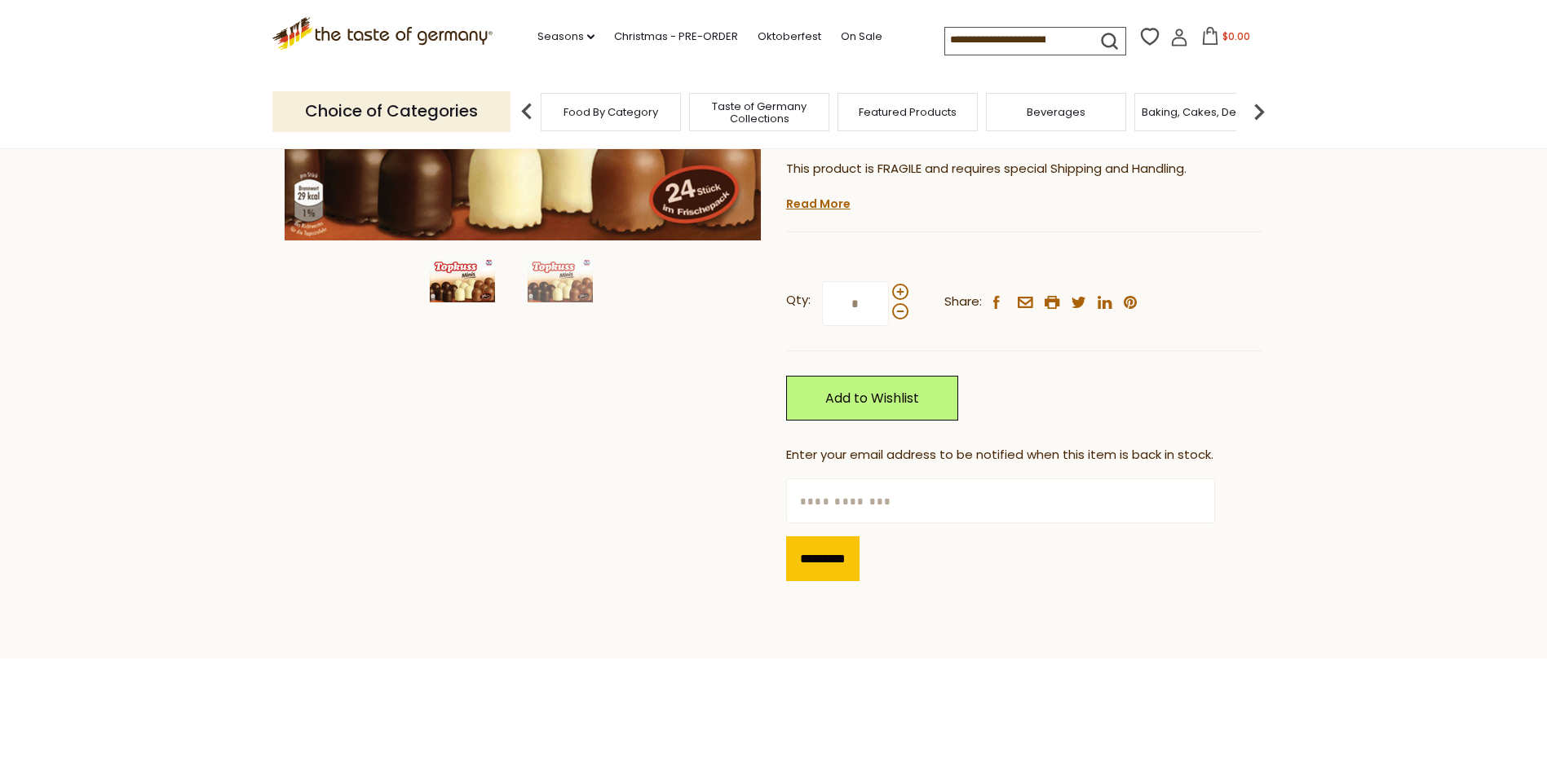
scroll to position [326, 0]
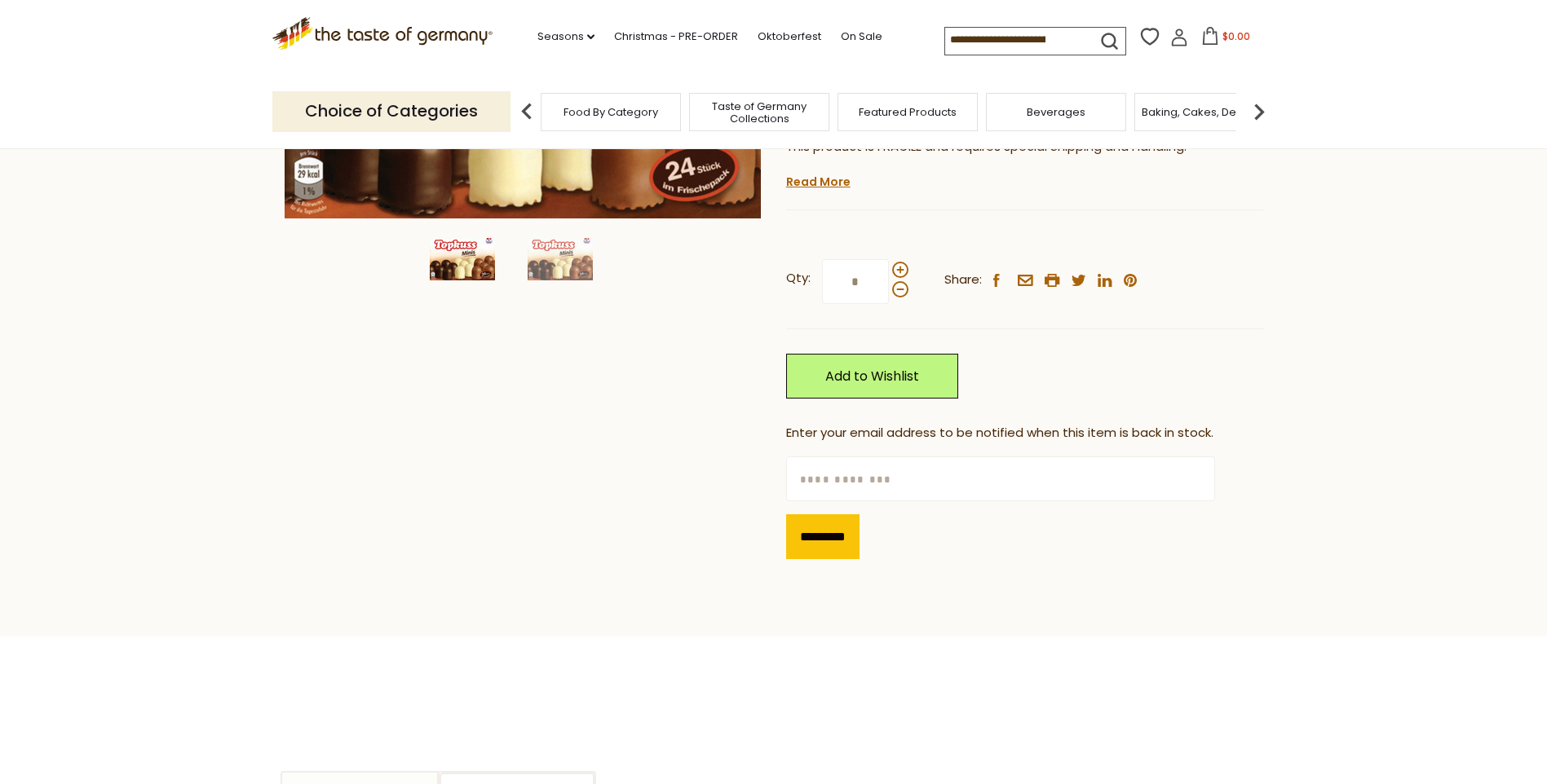
click at [821, 488] on input "text" at bounding box center [1000, 479] width 429 height 45
type input "**********"
click at [817, 545] on input "*********" at bounding box center [822, 536] width 74 height 45
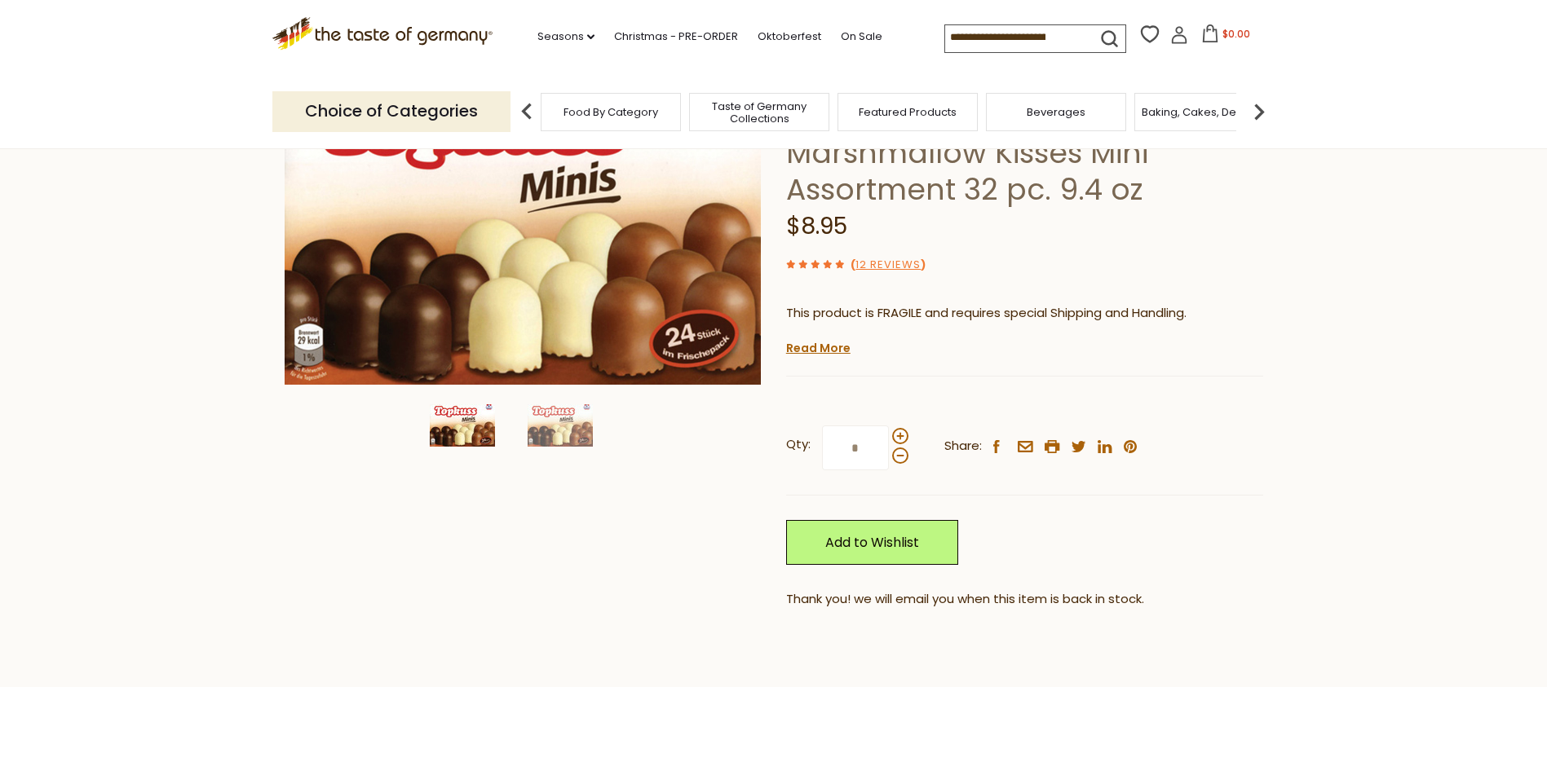
scroll to position [0, 0]
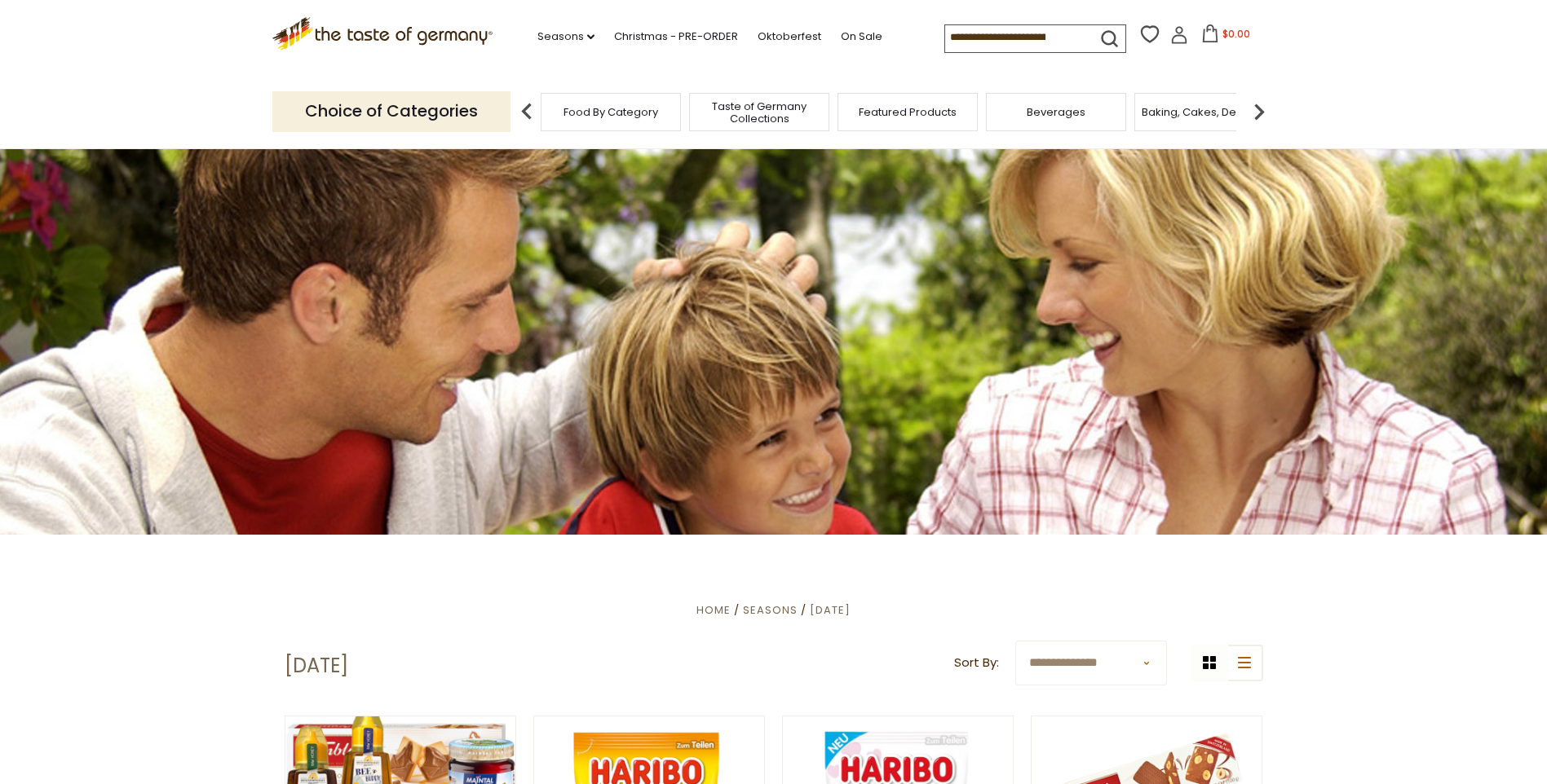
click at [1257, 106] on img at bounding box center [1259, 111] width 32 height 32
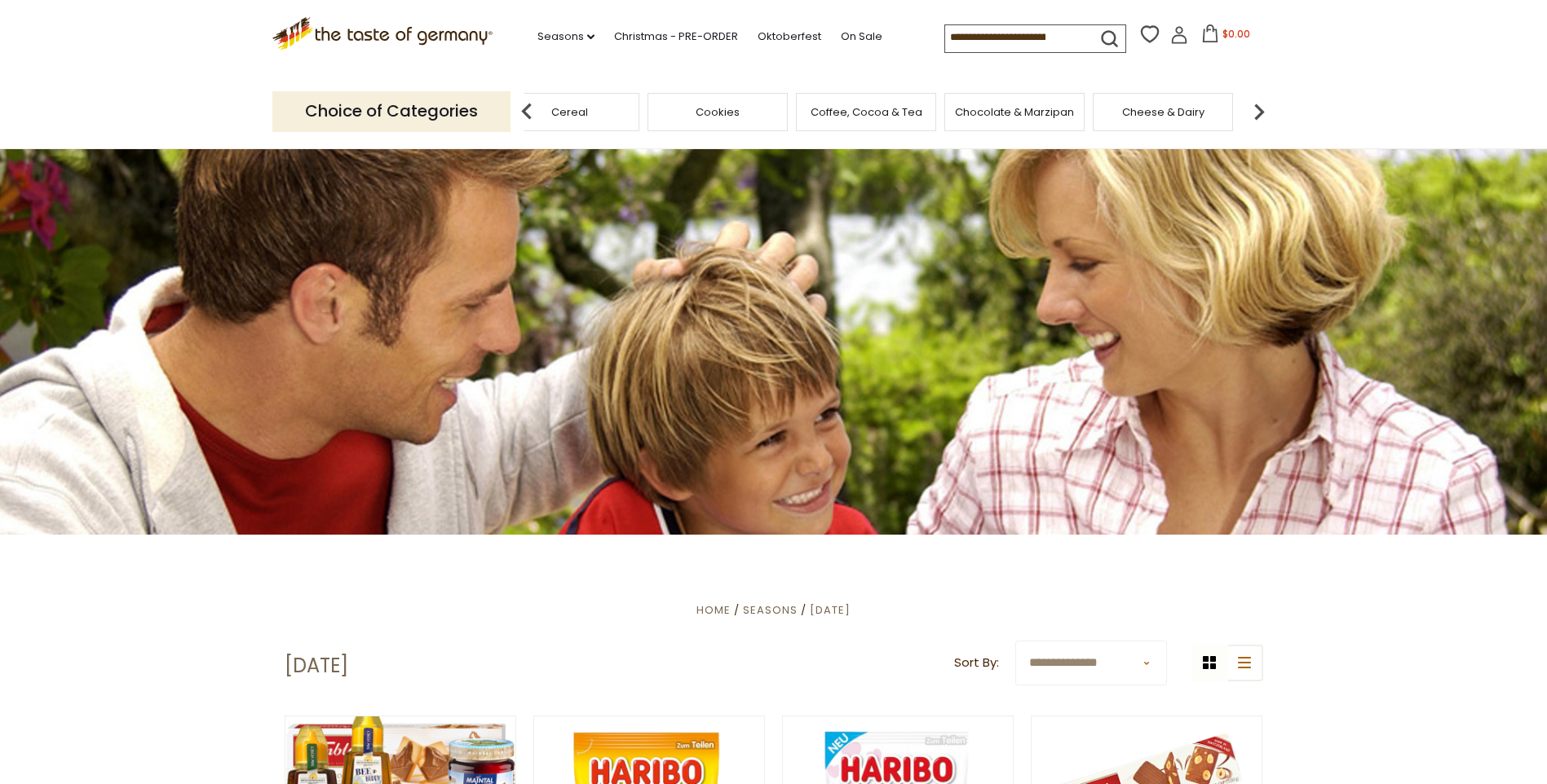
click at [1257, 106] on img at bounding box center [1259, 111] width 32 height 32
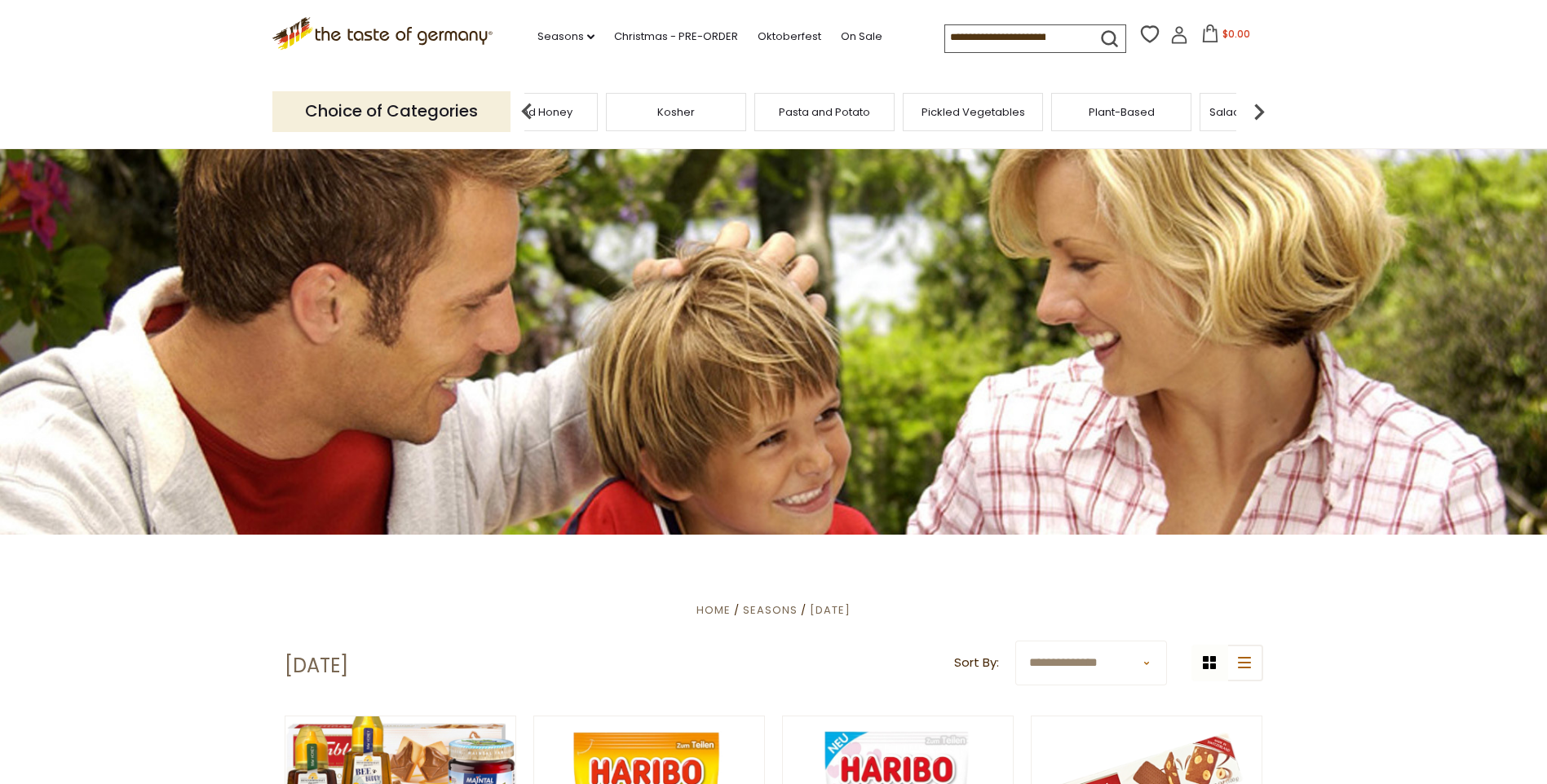
click at [1257, 106] on img at bounding box center [1259, 111] width 32 height 32
click at [716, 110] on span "Sausages" at bounding box center [701, 112] width 54 height 12
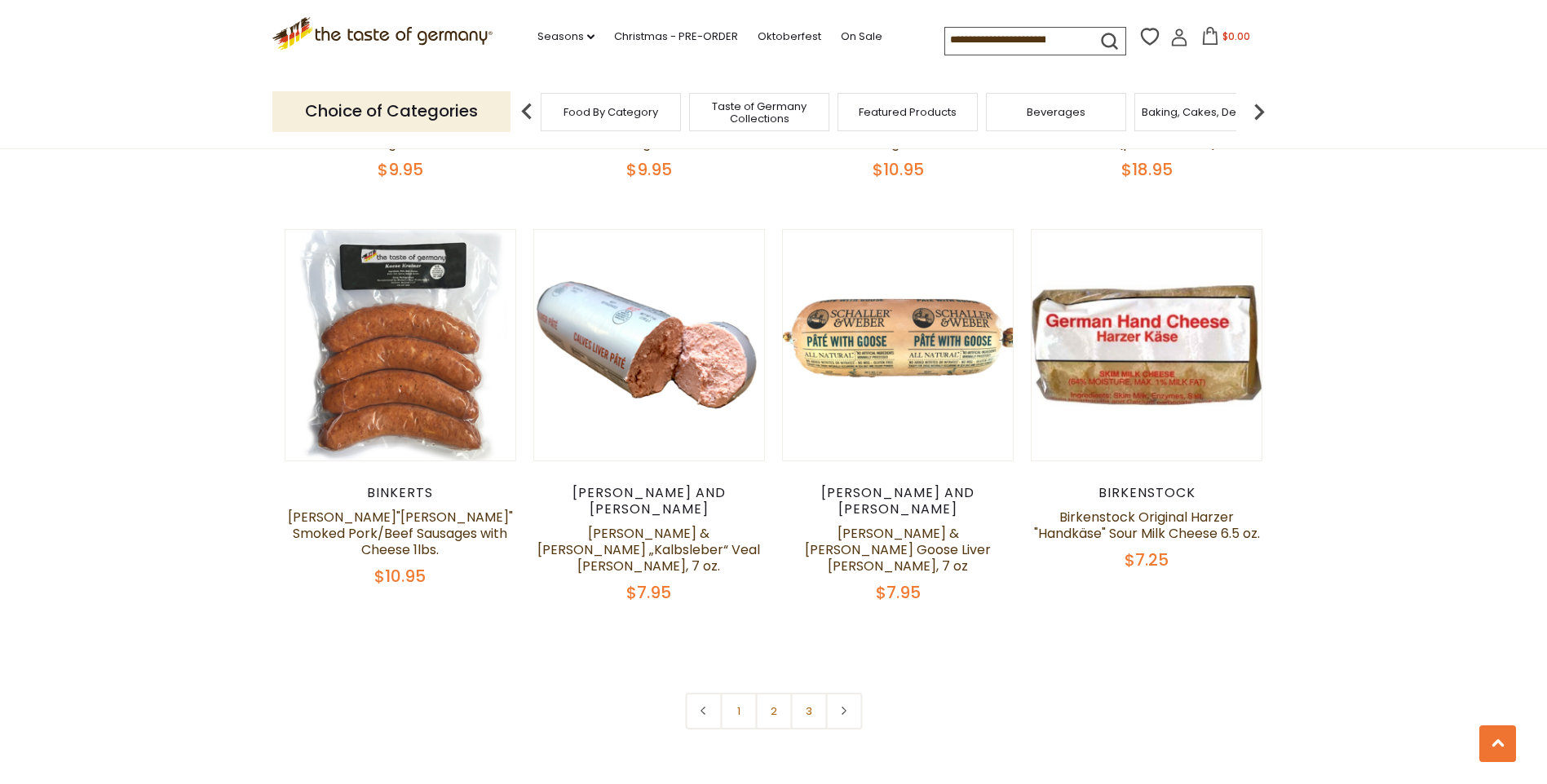
scroll to position [3913, 0]
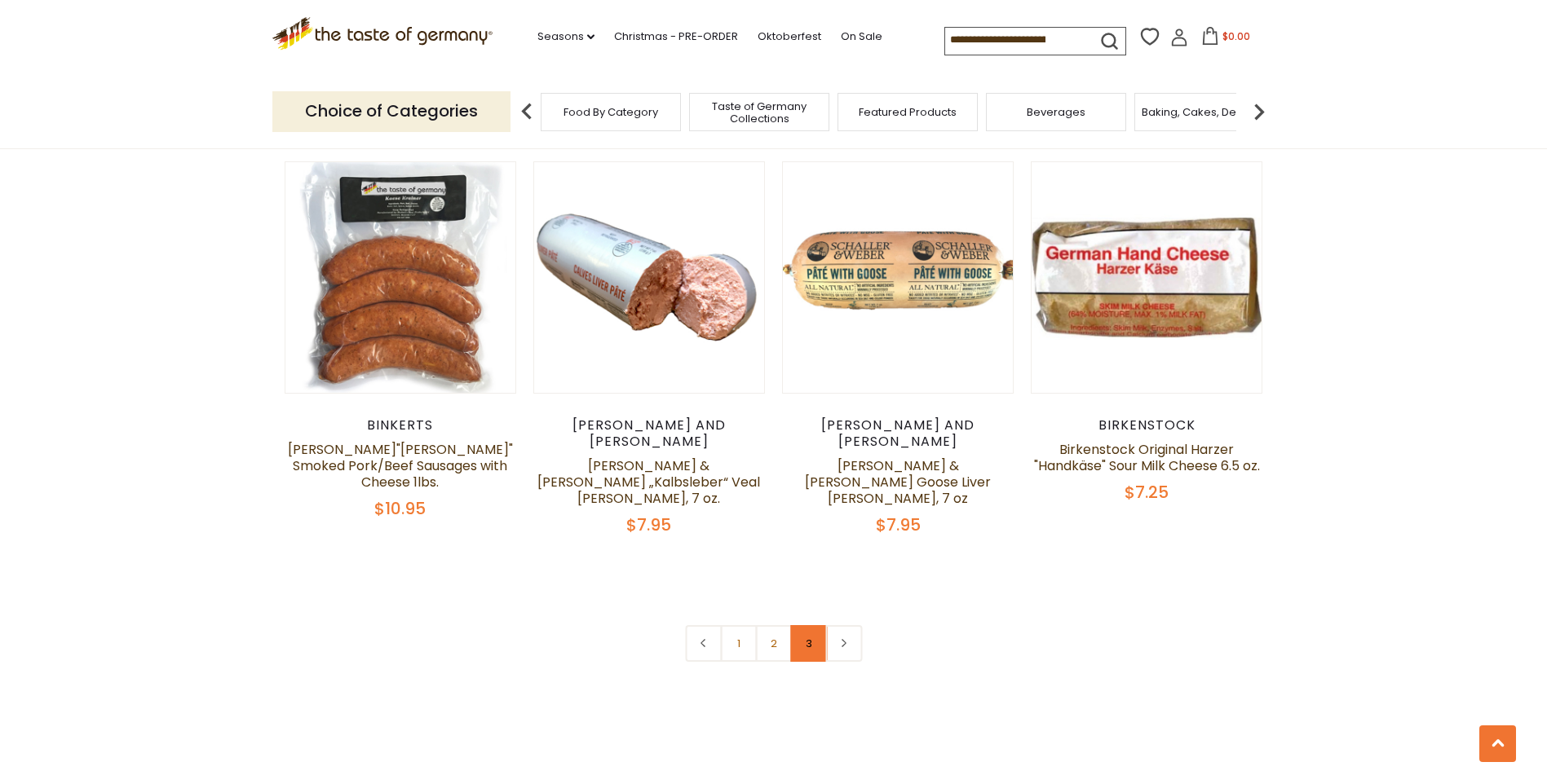
click at [808, 625] on link "3" at bounding box center [808, 643] width 36 height 36
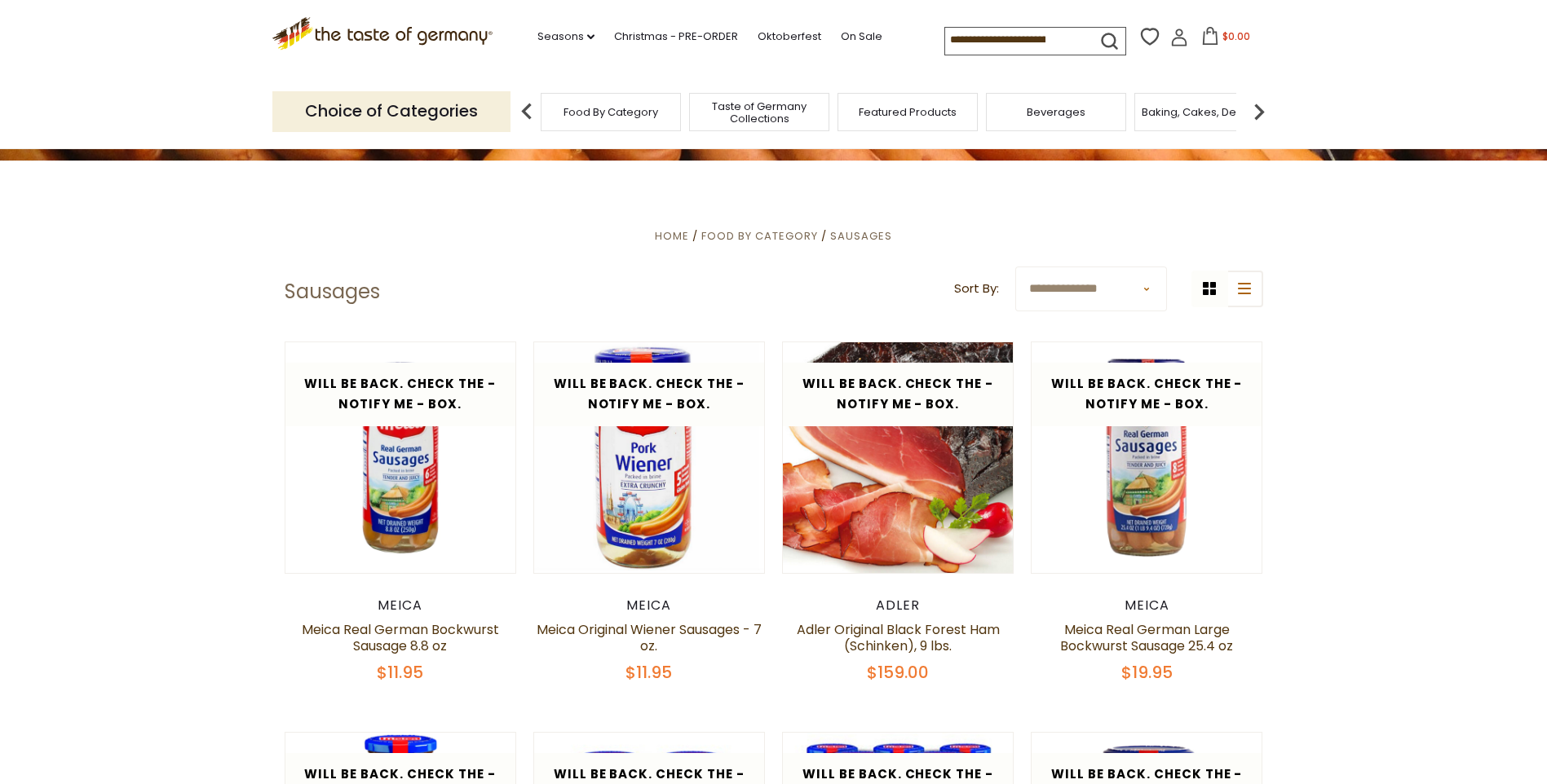
scroll to position [152, 0]
